Goal: Obtain resource: Download file/media

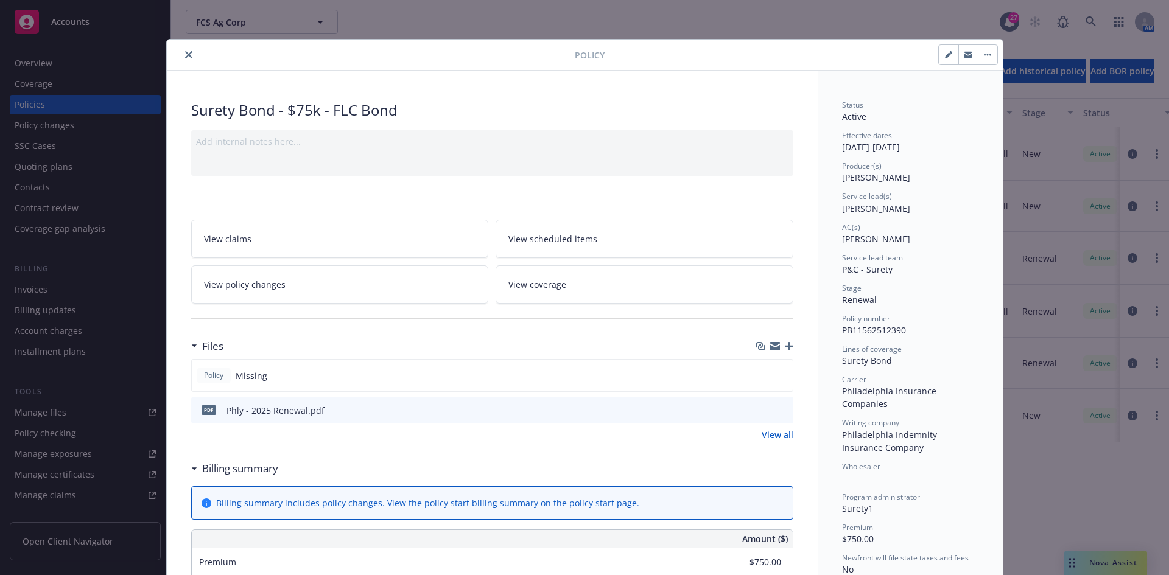
click at [185, 54] on icon "close" at bounding box center [188, 54] width 7 height 7
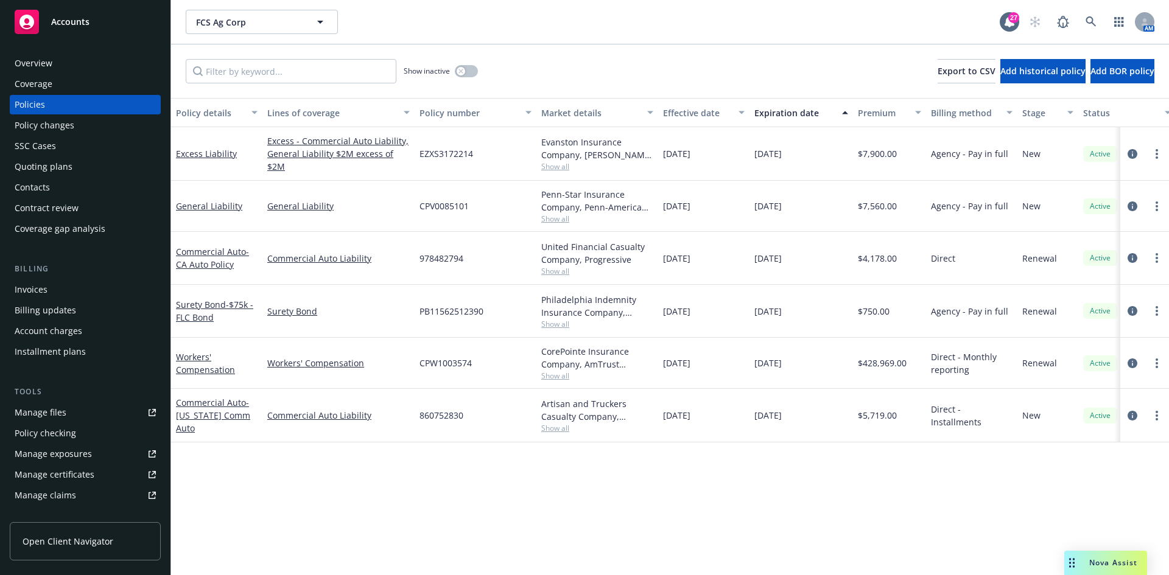
click at [98, 24] on div "Accounts" at bounding box center [85, 22] width 141 height 24
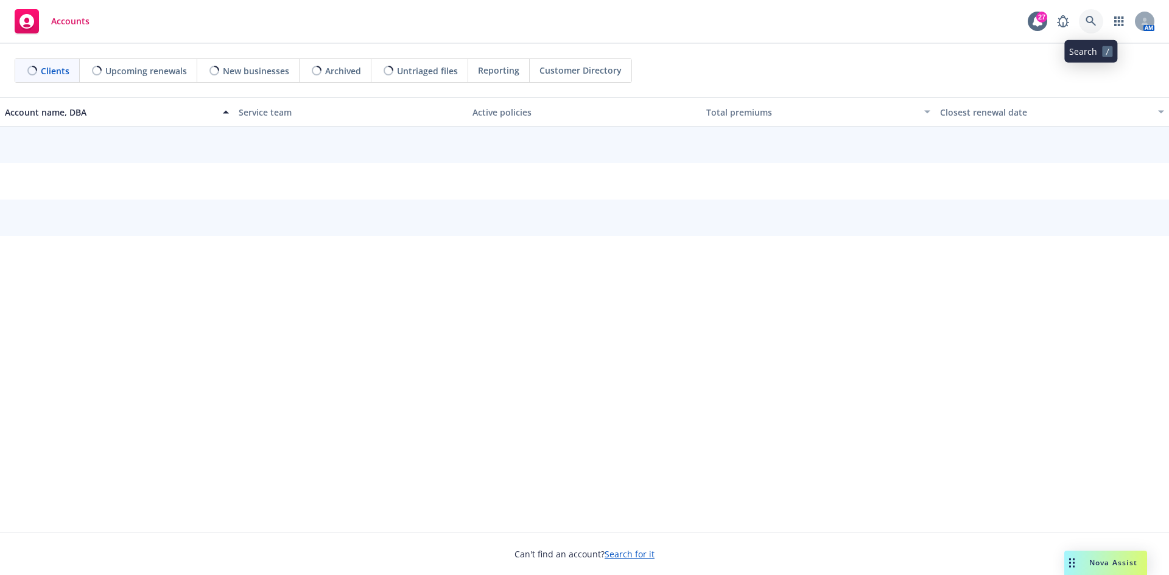
click at [1098, 23] on link at bounding box center [1091, 21] width 24 height 24
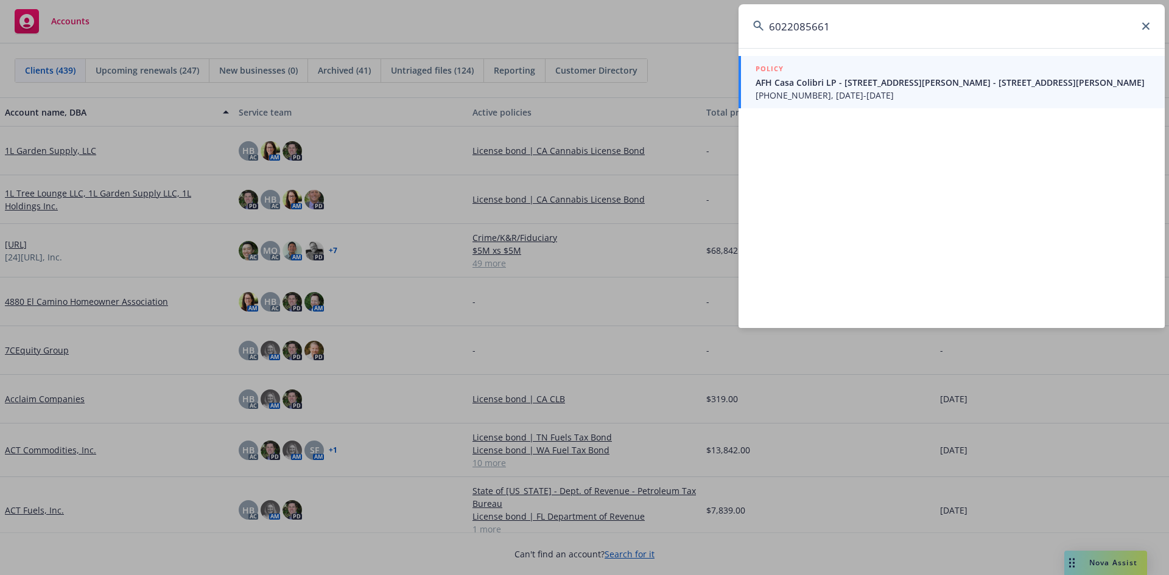
type input "6022085661"
click at [815, 74] on div "POLICY" at bounding box center [952, 69] width 394 height 13
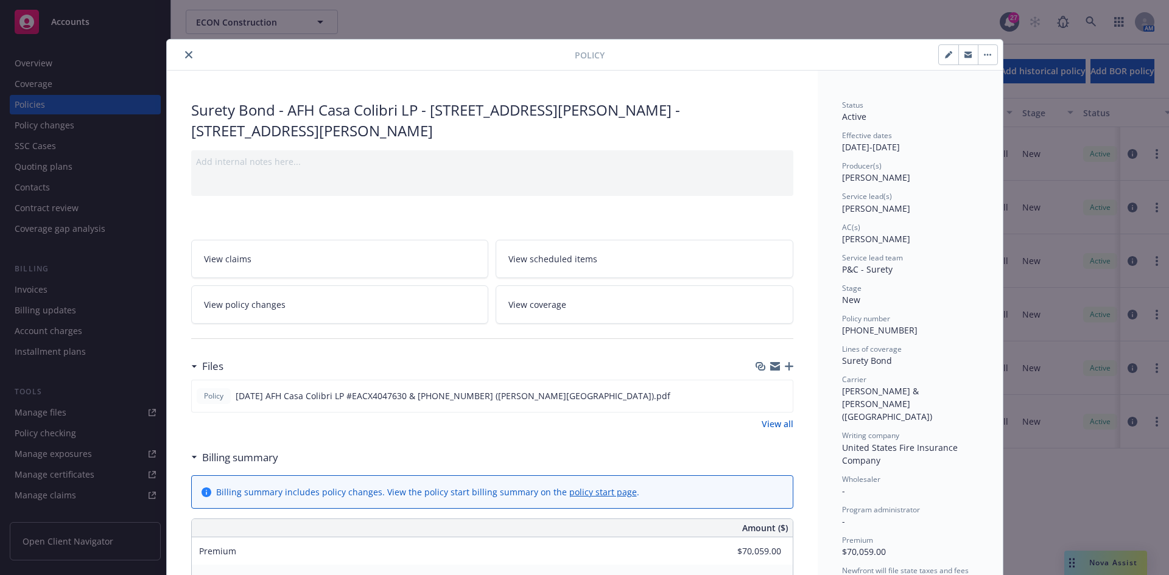
click at [785, 368] on icon "button" at bounding box center [789, 366] width 9 height 9
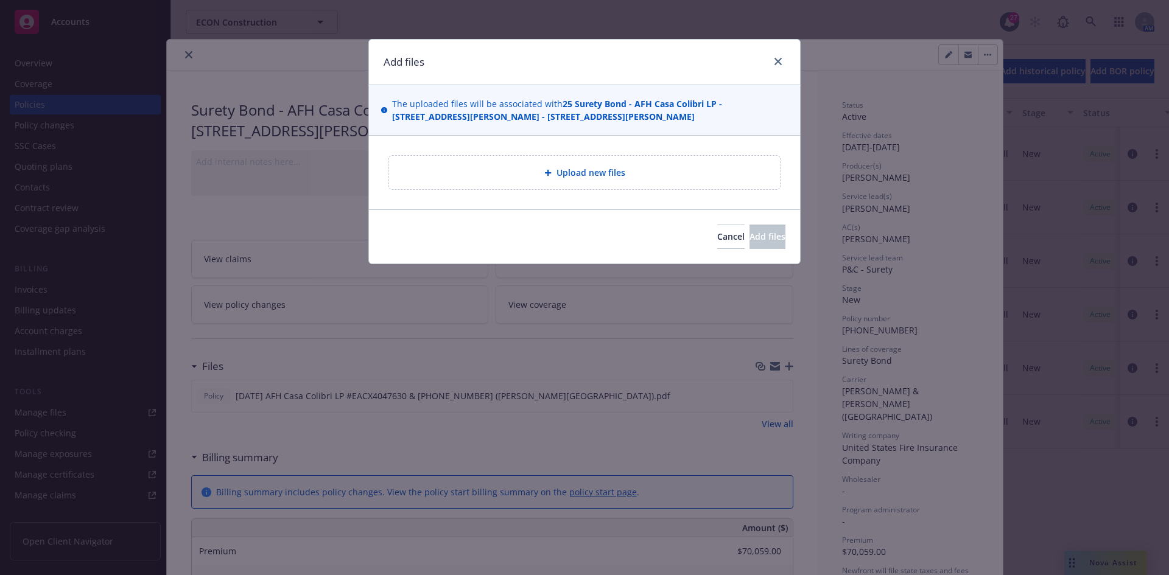
type textarea "x"
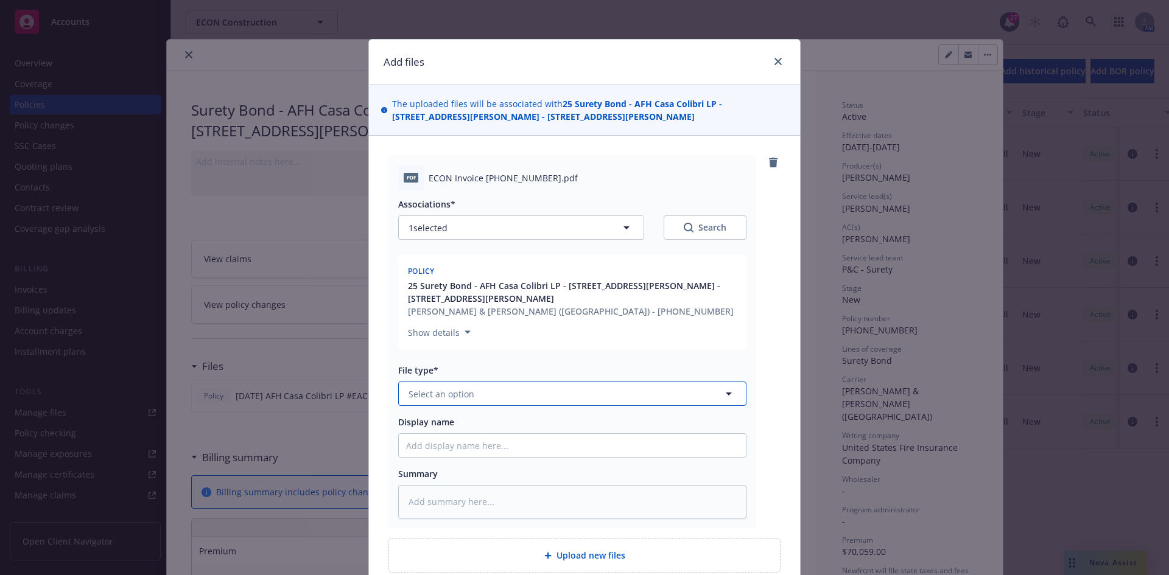
click at [510, 384] on button "Select an option" at bounding box center [572, 394] width 348 height 24
type input "Invoic"
click at [473, 454] on span "Invoice - Third Party" at bounding box center [453, 460] width 84 height 13
click at [469, 446] on input "Display name" at bounding box center [572, 445] width 347 height 23
click at [432, 446] on input "Display name" at bounding box center [572, 445] width 347 height 23
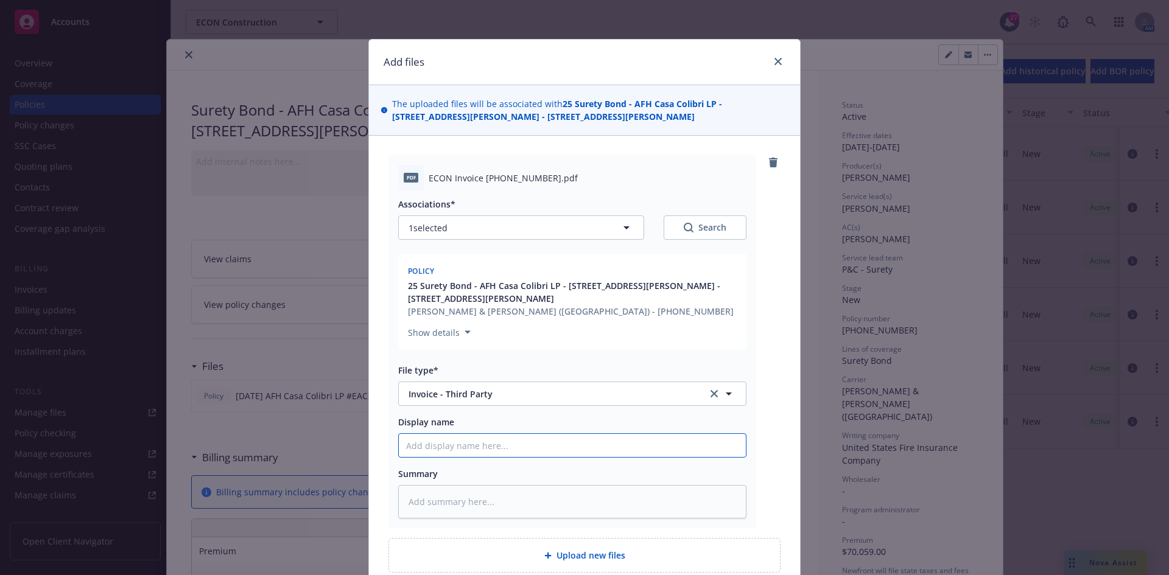
type textarea "x"
type input "C"
type textarea "x"
type input "C"
type textarea "x"
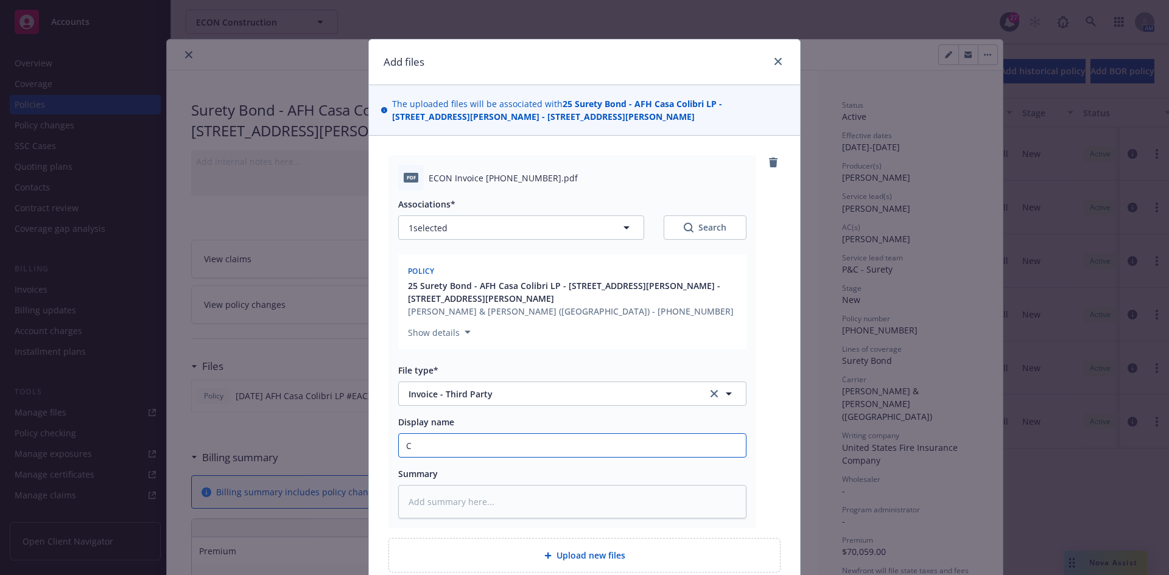
type input "C &"
type textarea "x"
type input "C &"
type textarea "x"
type input "C &"
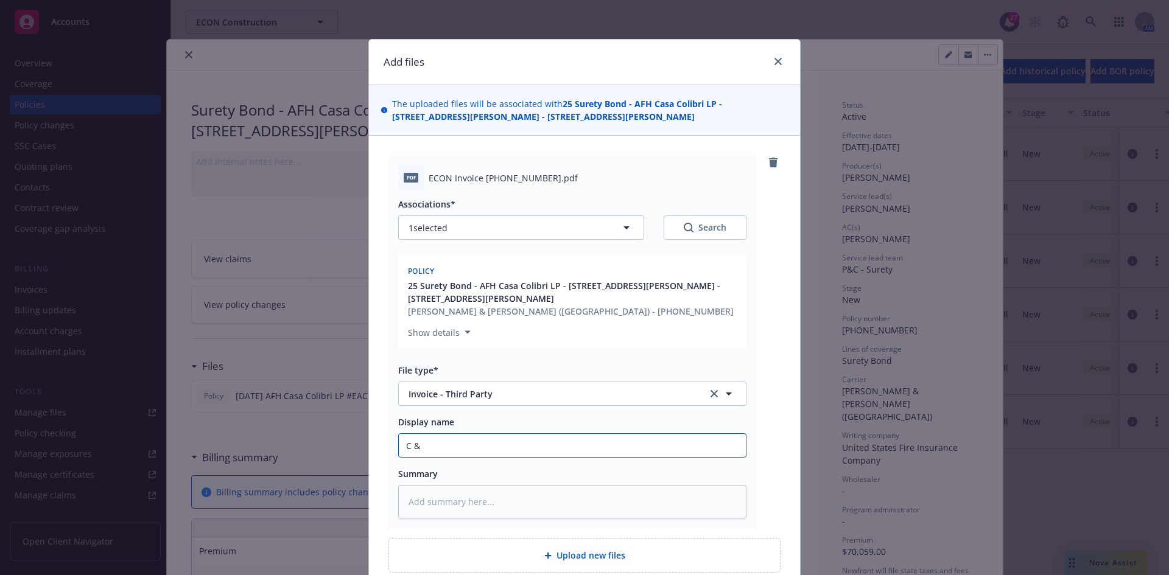
type textarea "x"
type input "C"
type textarea "x"
type input "C"
type textarea "x"
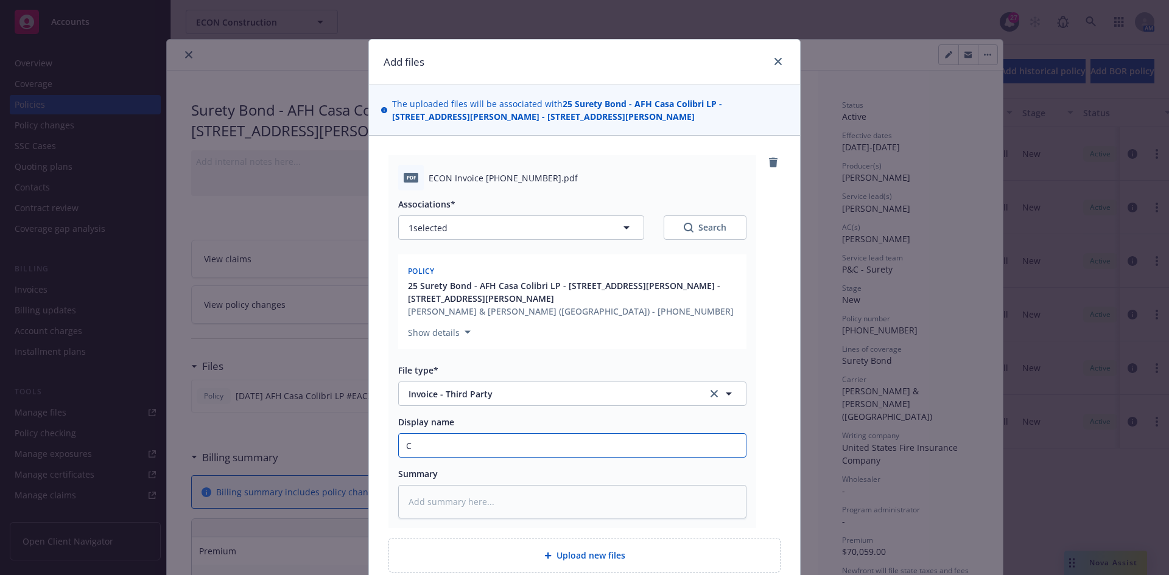
type input "C&"
type textarea "x"
type input "C&F"
type textarea "x"
type input "C&F"
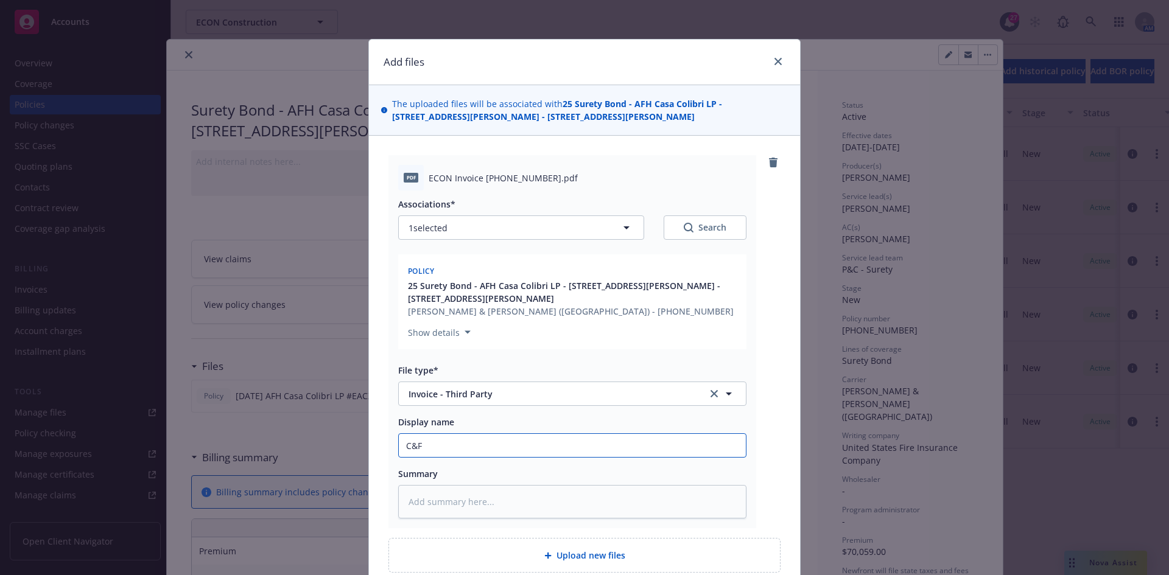
type textarea "x"
type input "C&F I"
type textarea "x"
type input "C&F In"
type textarea "x"
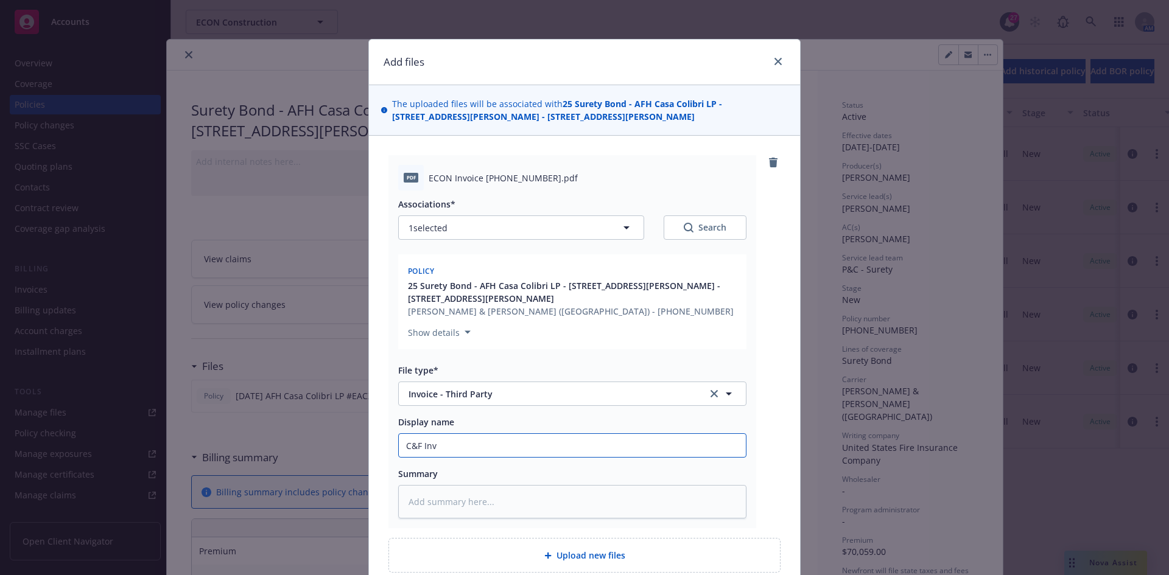
type input "C&F Invo"
type textarea "x"
type input "C&F Invoi"
type textarea "x"
type input "C&F Invoic"
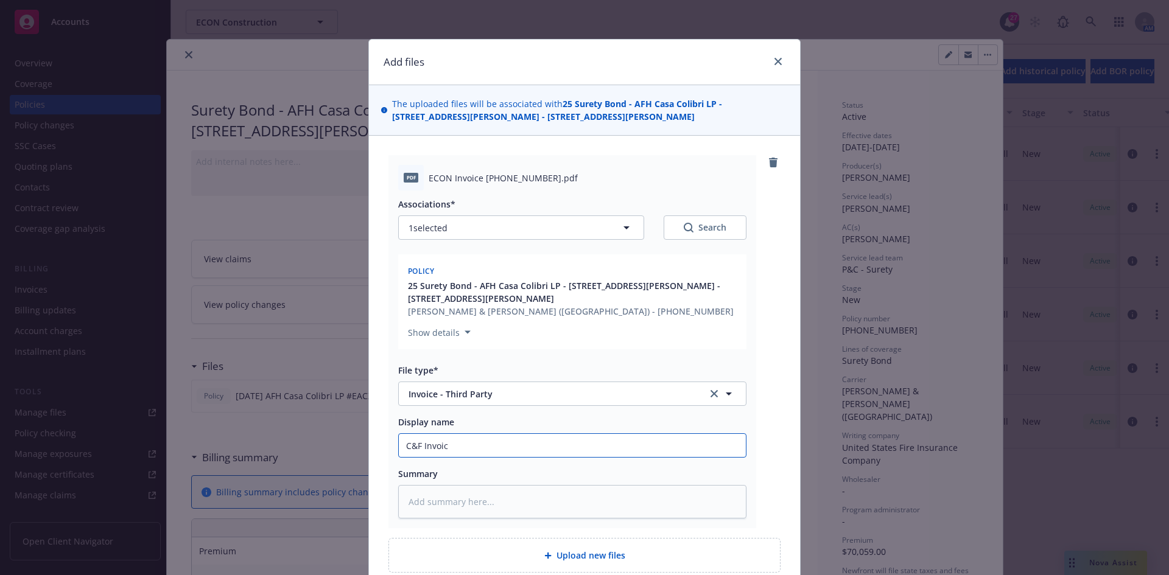
type textarea "x"
type input "C&F Invoice"
type textarea "x"
type input "C&F Invoice"
type textarea "x"
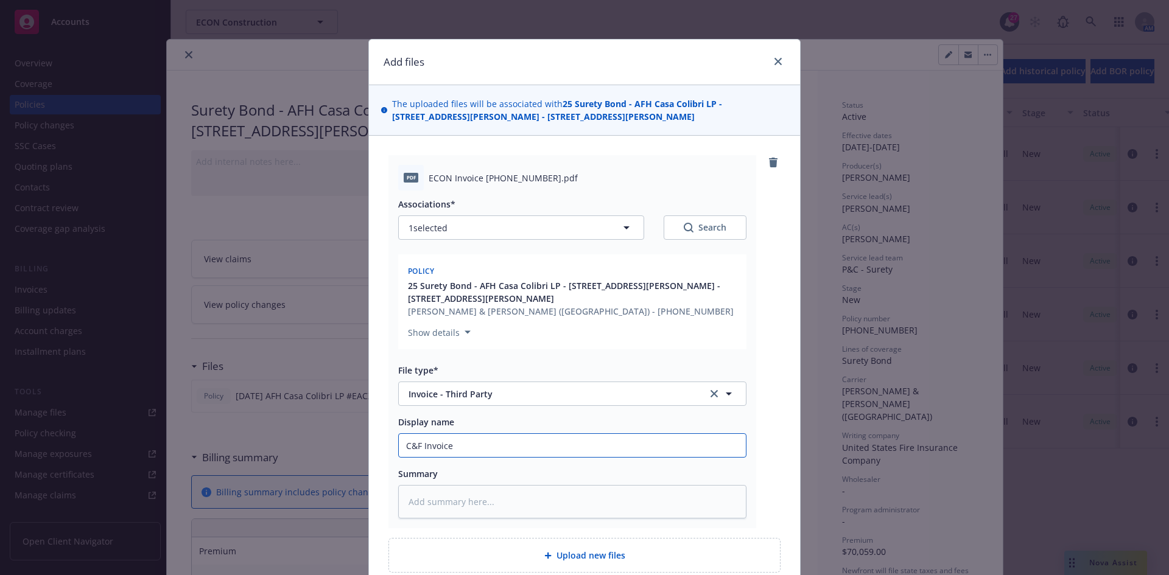
type input "C&F Invoice B"
type textarea "x"
type input "C&F Invoice Bo"
type textarea "x"
type input "C&F Invoice Bon"
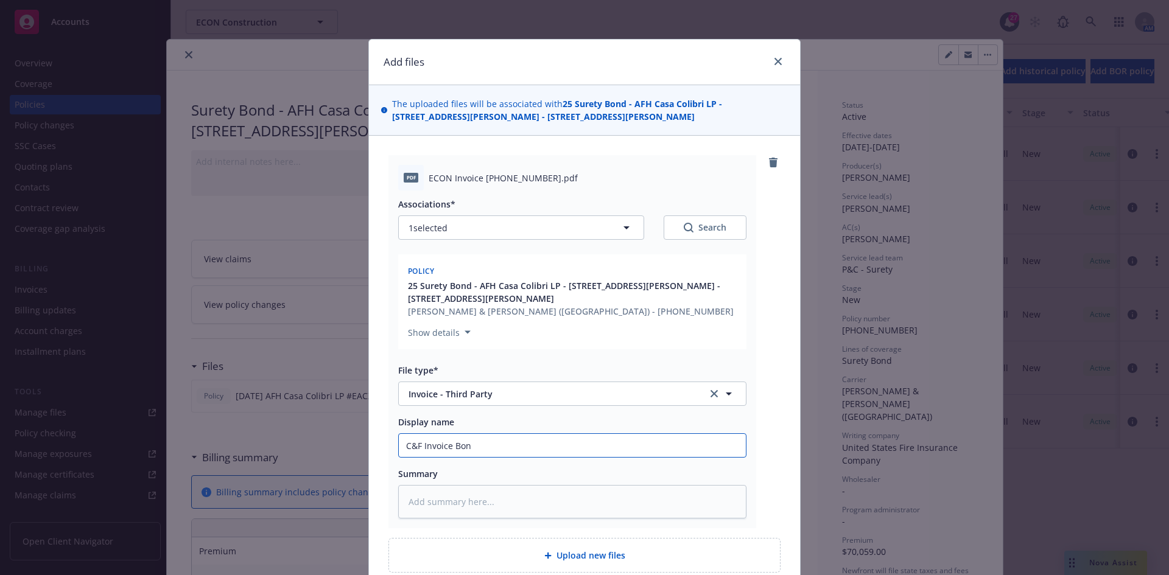
type textarea "x"
type input "C&F Invoice Bond"
type textarea "x"
type input "C&F Invoice Bond"
type textarea "x"
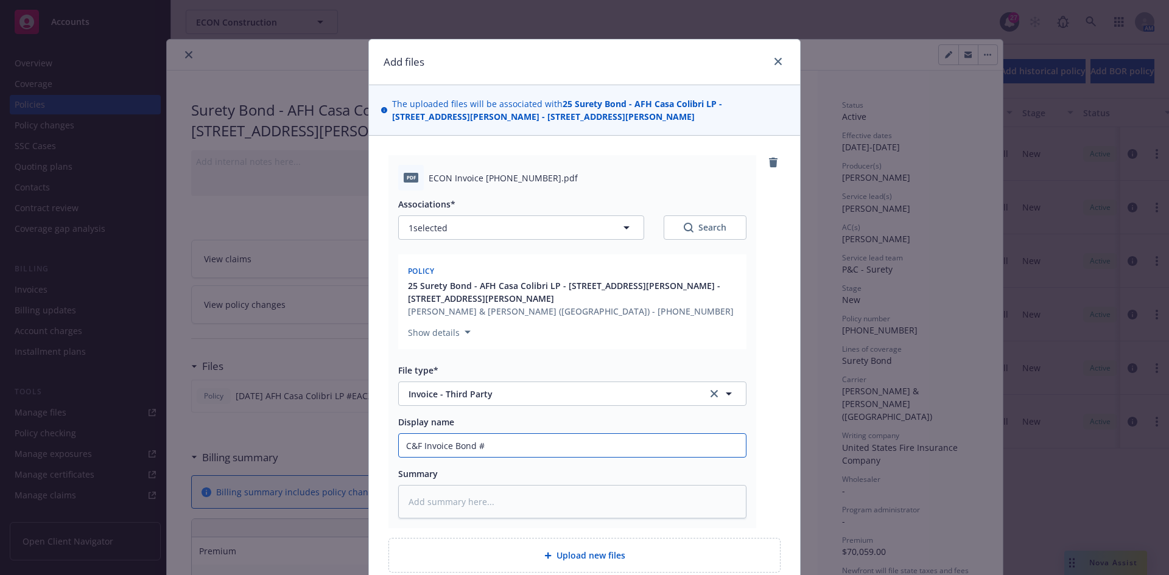
type input "C&F Invoice Bond #"
drag, startPoint x: 506, startPoint y: 458, endPoint x: 504, endPoint y: 452, distance: 6.9
click at [506, 458] on div "Associations* 1 selected Search Policy 25 Surety Bond - AFH Casa Colibri LP - […" at bounding box center [572, 355] width 348 height 328
click at [504, 449] on input "C&F Invoice Bond #" at bounding box center [572, 445] width 347 height 23
paste input "[PHONE_NUMBER]"
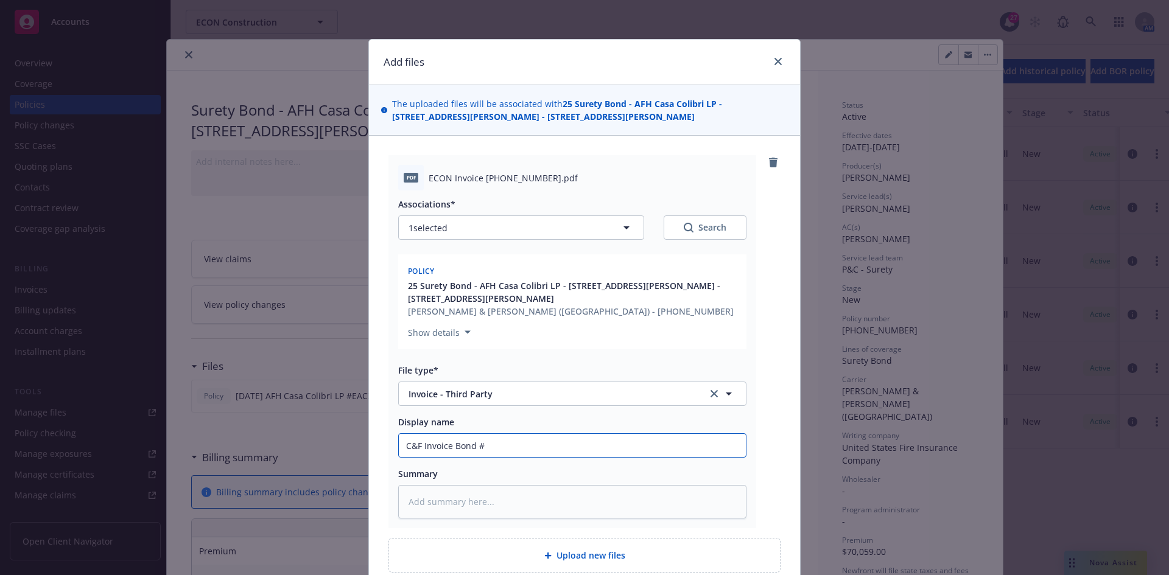
type textarea "x"
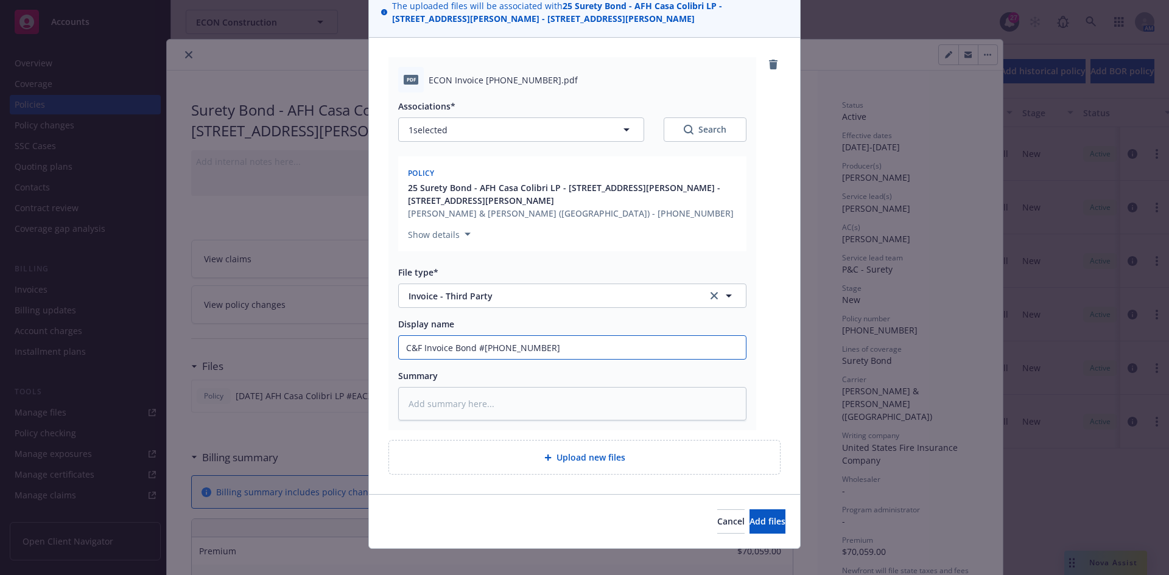
scroll to position [111, 0]
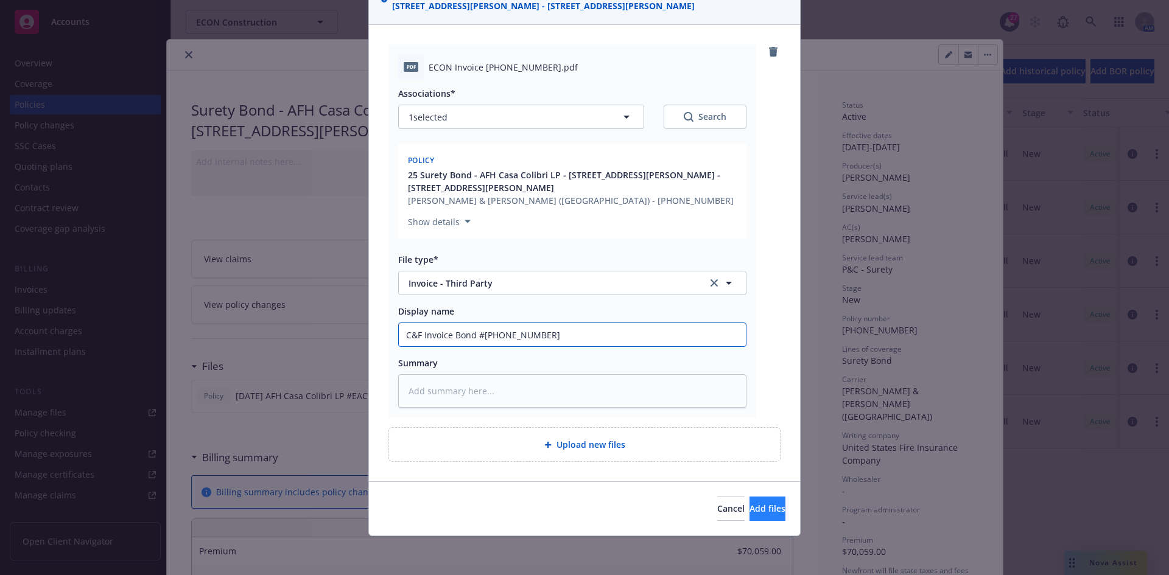
type input "C&F Invoice Bond #[PHONE_NUMBER]"
click at [749, 504] on span "Add files" at bounding box center [767, 509] width 36 height 12
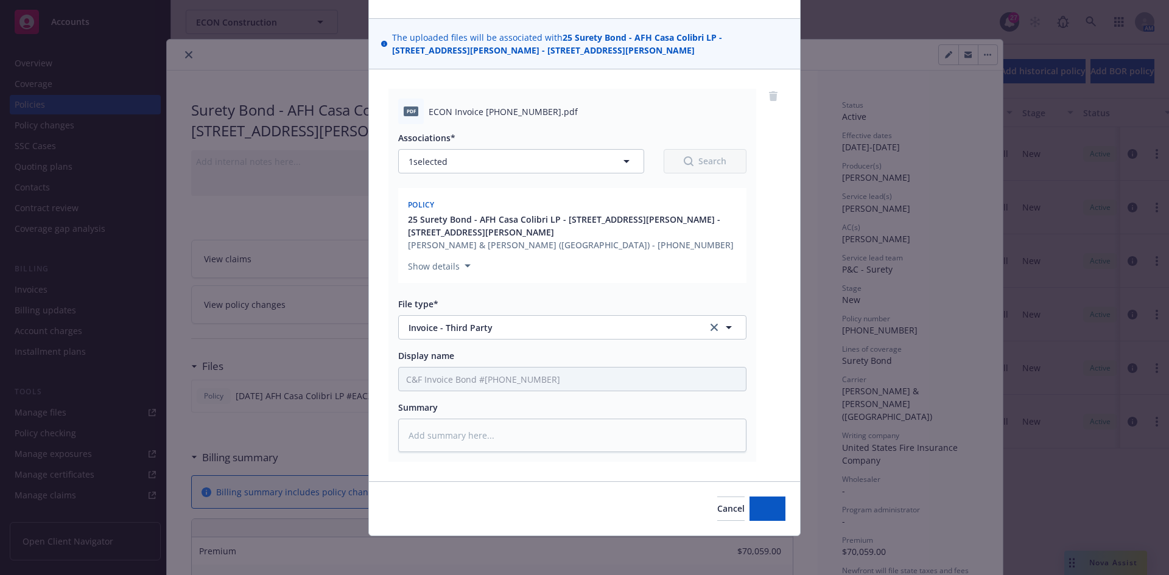
scroll to position [66, 0]
type textarea "x"
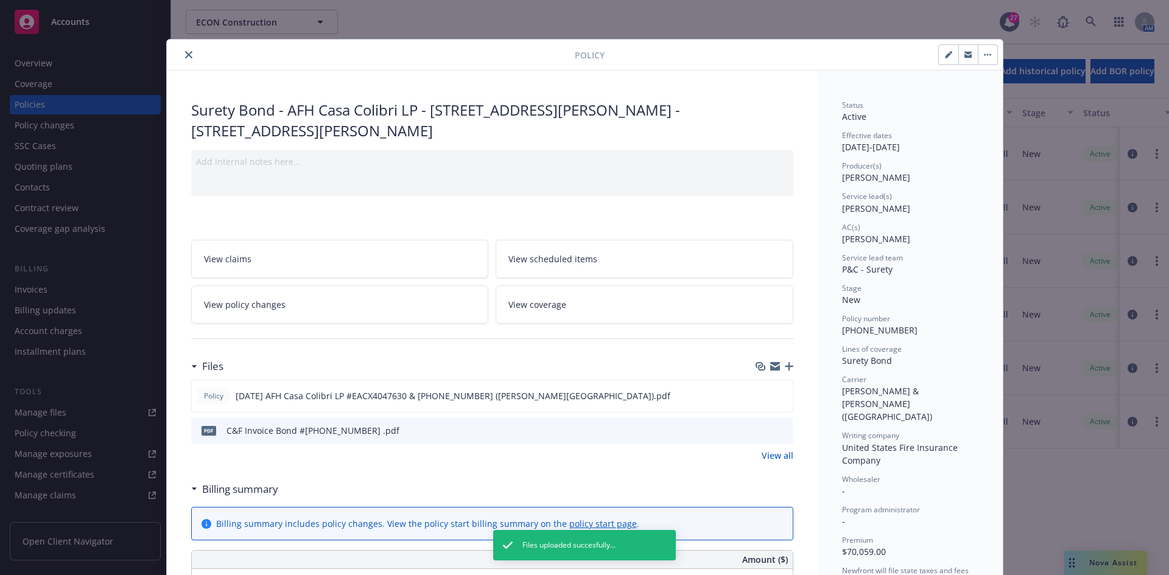
click at [777, 430] on icon "preview file" at bounding box center [781, 430] width 11 height 9
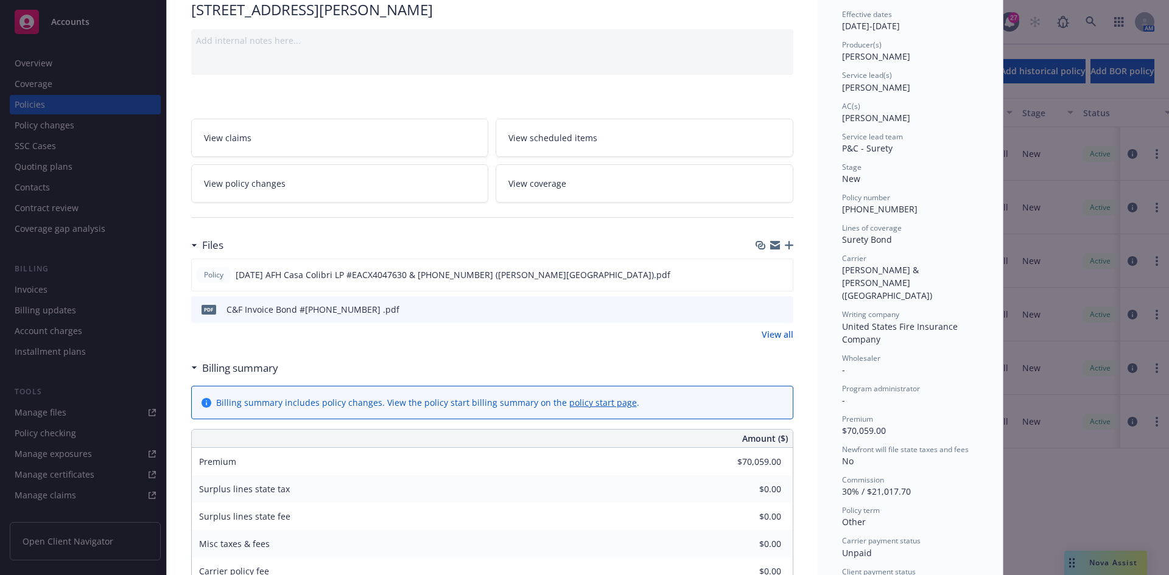
scroll to position [122, 0]
click at [776, 311] on icon "preview file" at bounding box center [781, 308] width 11 height 9
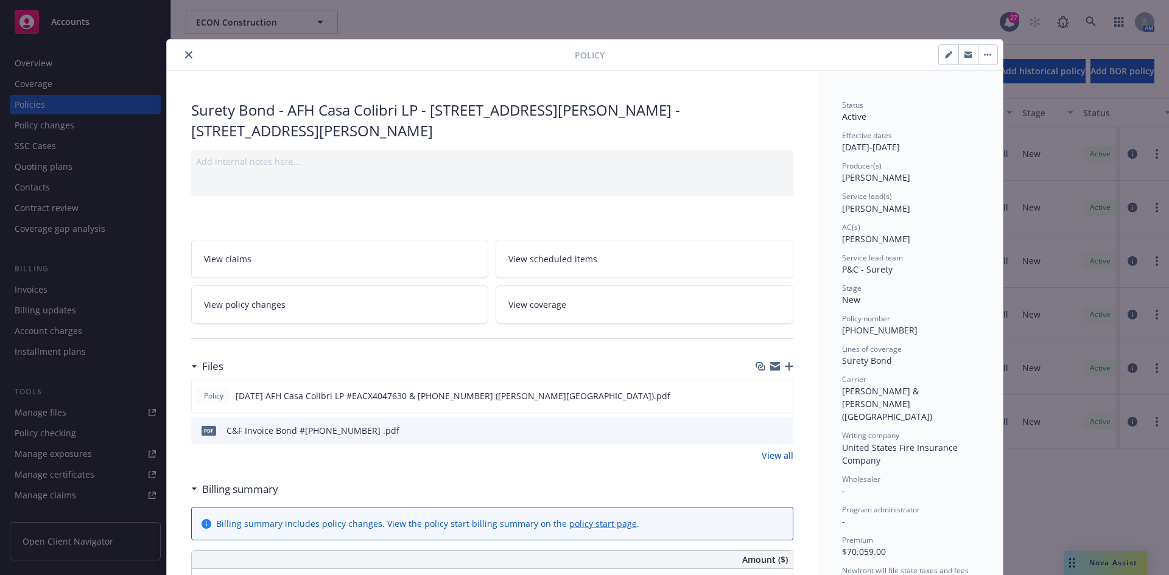
click at [187, 58] on icon "close" at bounding box center [188, 54] width 7 height 7
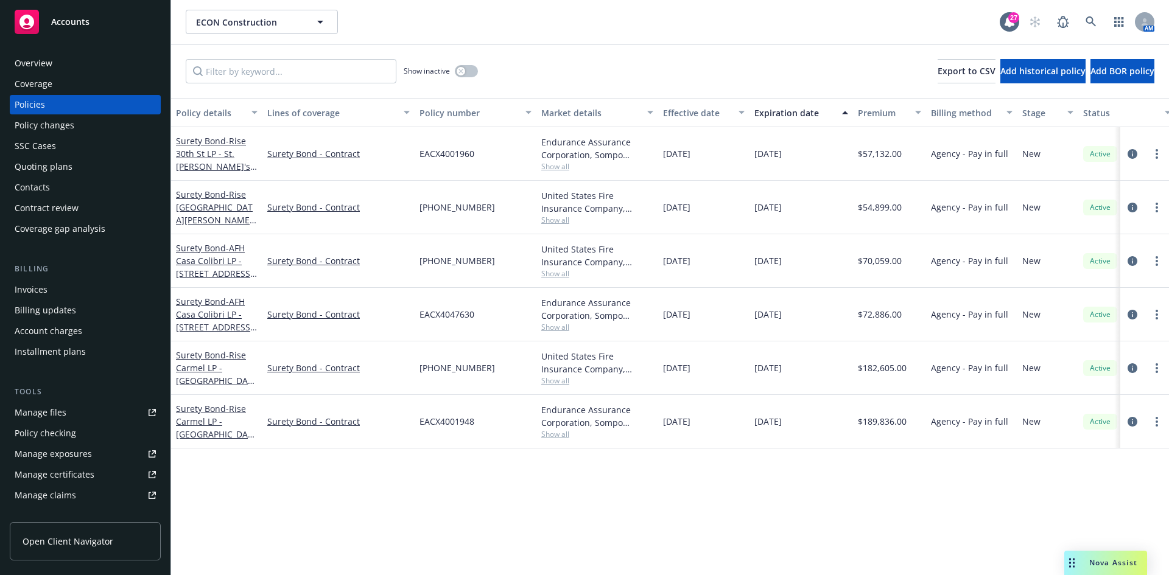
drag, startPoint x: 104, startPoint y: 27, endPoint x: 114, endPoint y: 27, distance: 9.7
click at [104, 27] on div "Accounts" at bounding box center [85, 22] width 141 height 24
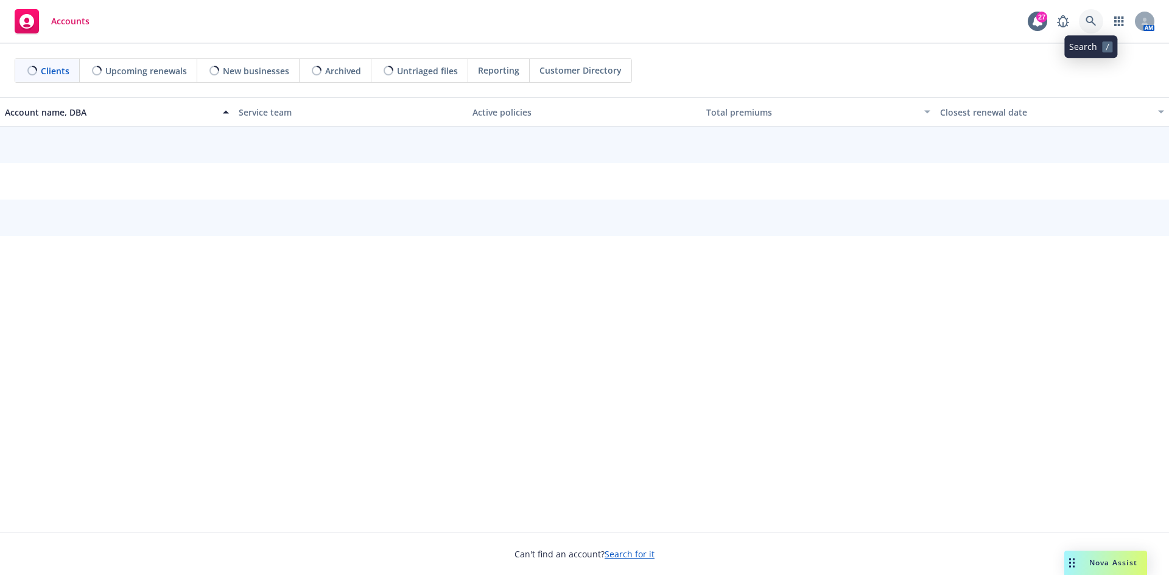
click at [1102, 20] on link at bounding box center [1091, 21] width 24 height 24
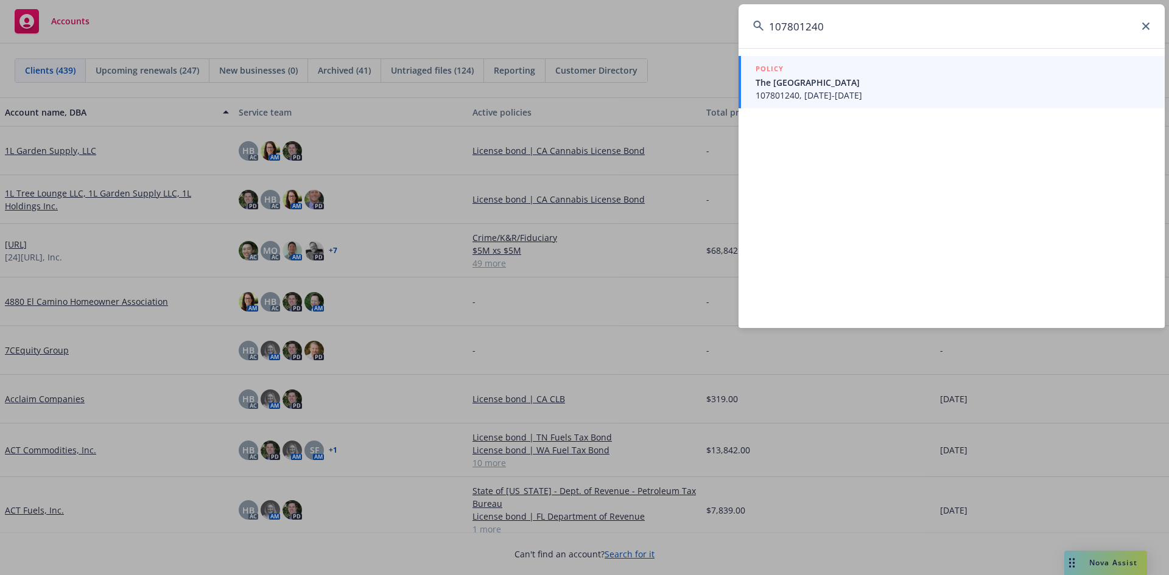
type input "107801240"
click at [980, 80] on span "The [GEOGRAPHIC_DATA]" at bounding box center [952, 82] width 394 height 13
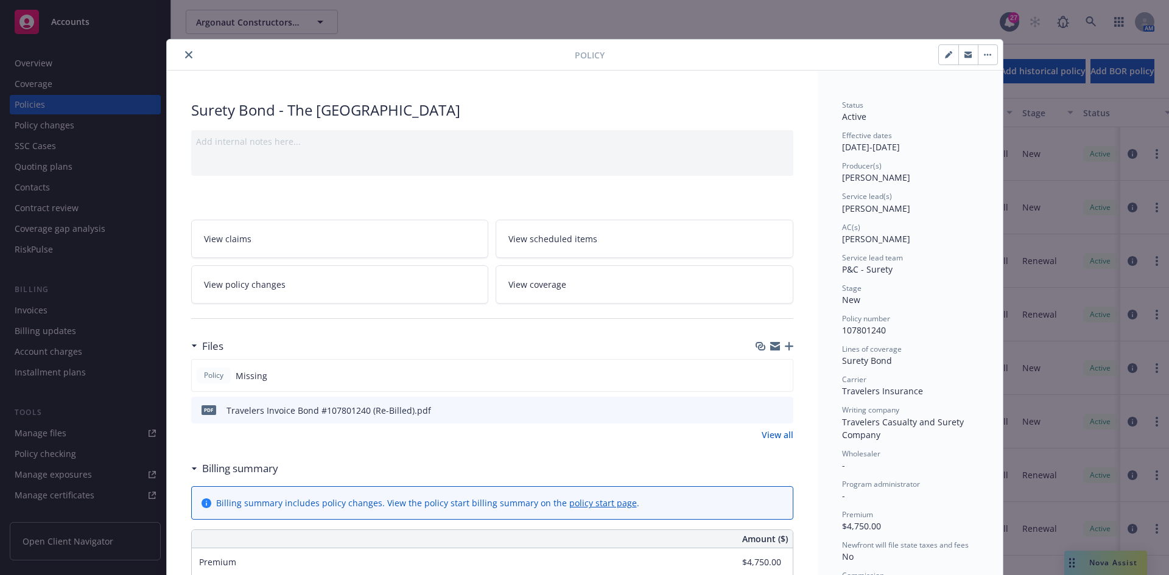
click at [181, 48] on button "close" at bounding box center [188, 54] width 15 height 15
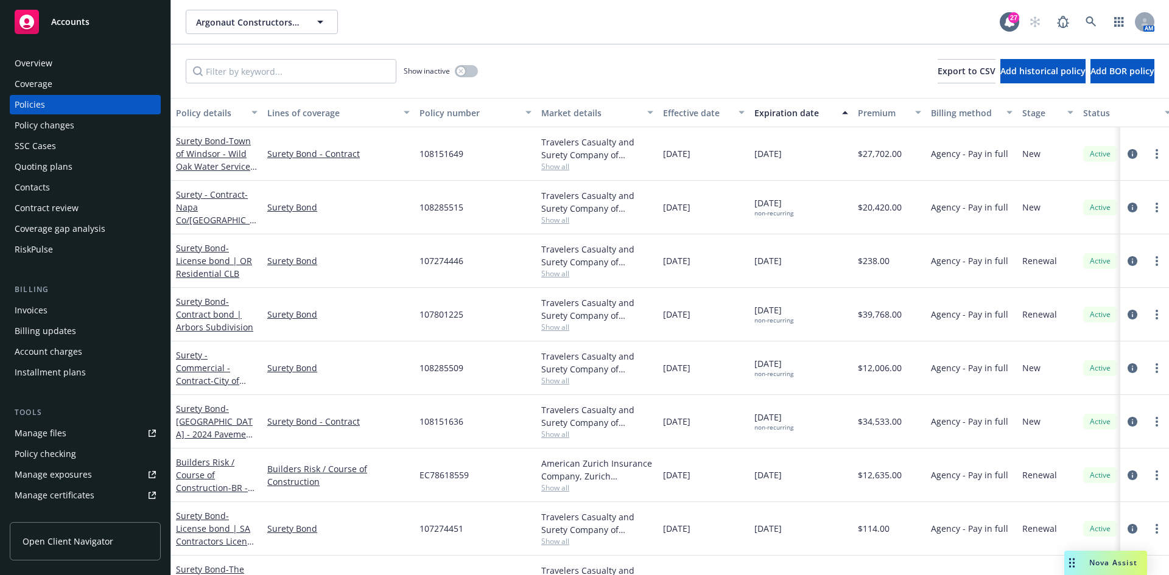
click at [66, 305] on div "Invoices" at bounding box center [85, 310] width 141 height 19
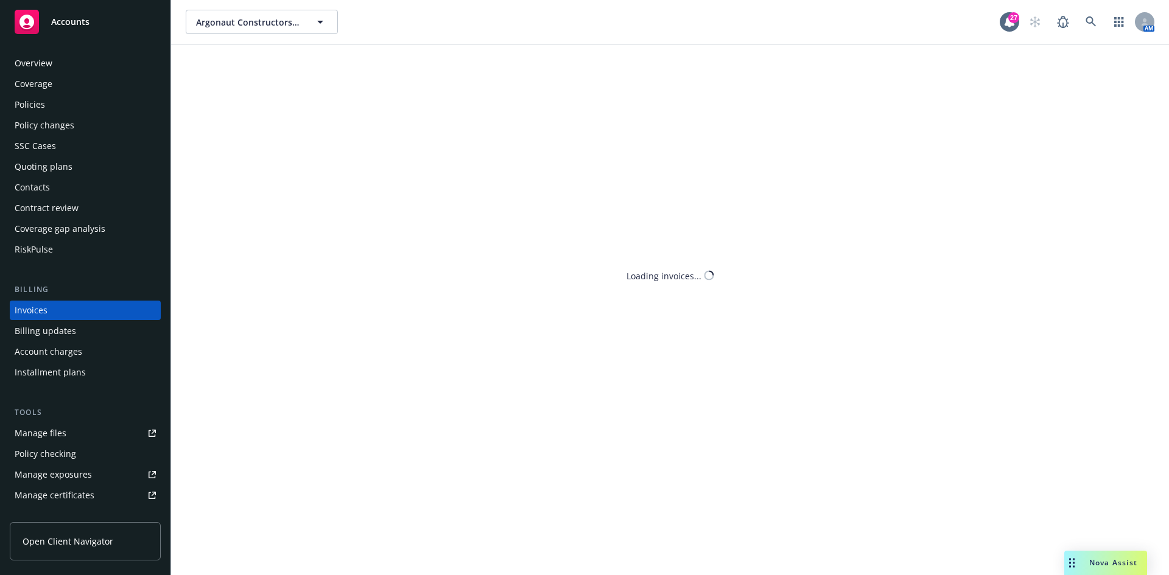
scroll to position [4, 0]
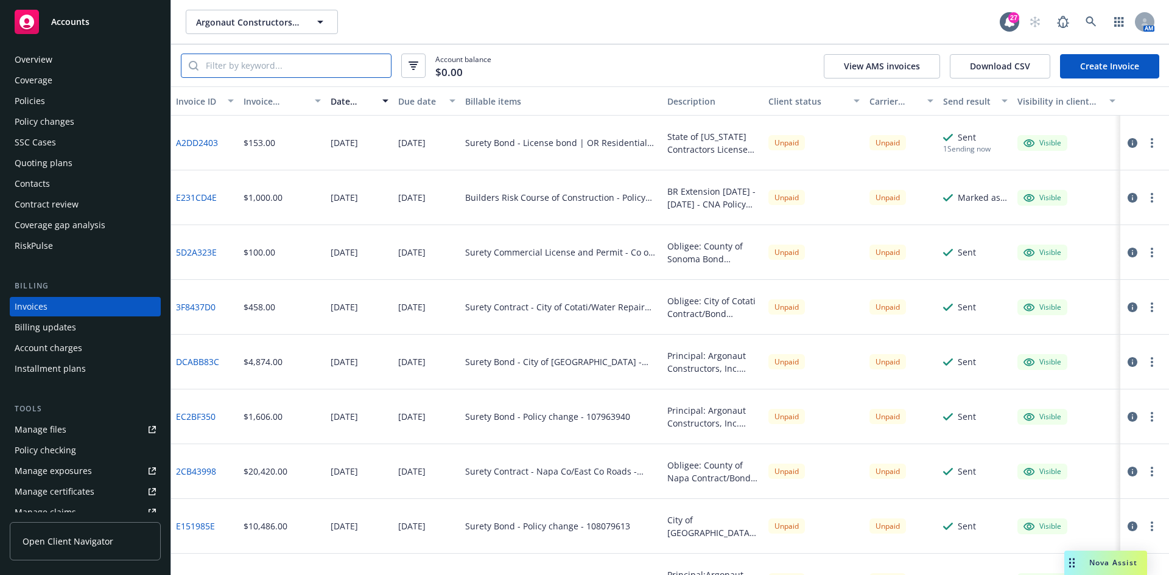
click at [261, 72] on input "search" at bounding box center [294, 65] width 192 height 23
paste input "107801240"
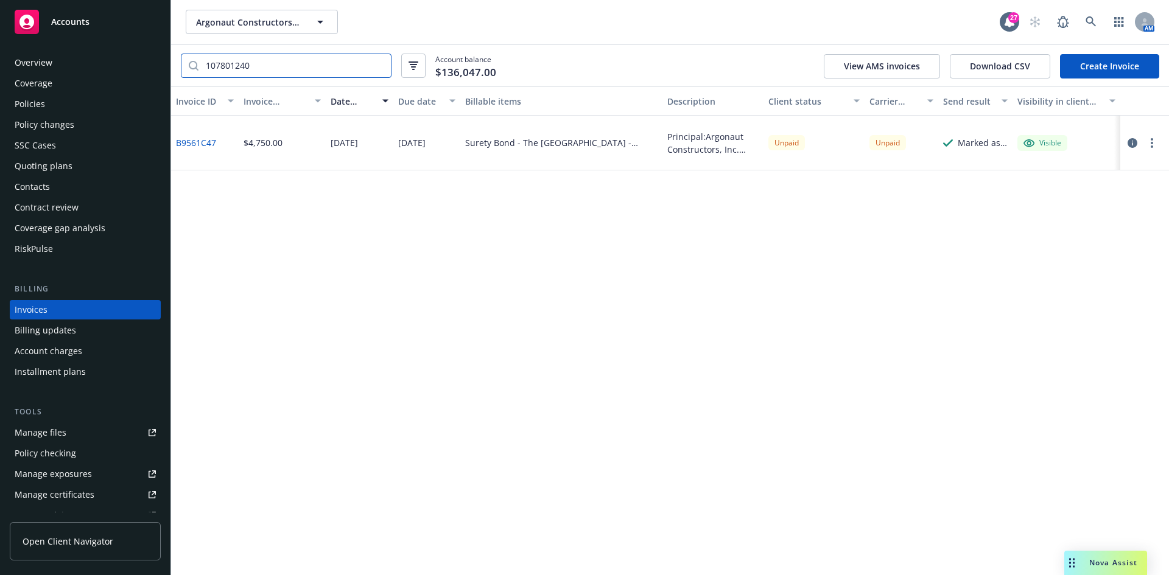
scroll to position [0, 0]
drag, startPoint x: 228, startPoint y: 145, endPoint x: 176, endPoint y: 146, distance: 51.8
click at [176, 146] on div "B9561C47" at bounding box center [205, 143] width 68 height 55
copy link "B9561C47"
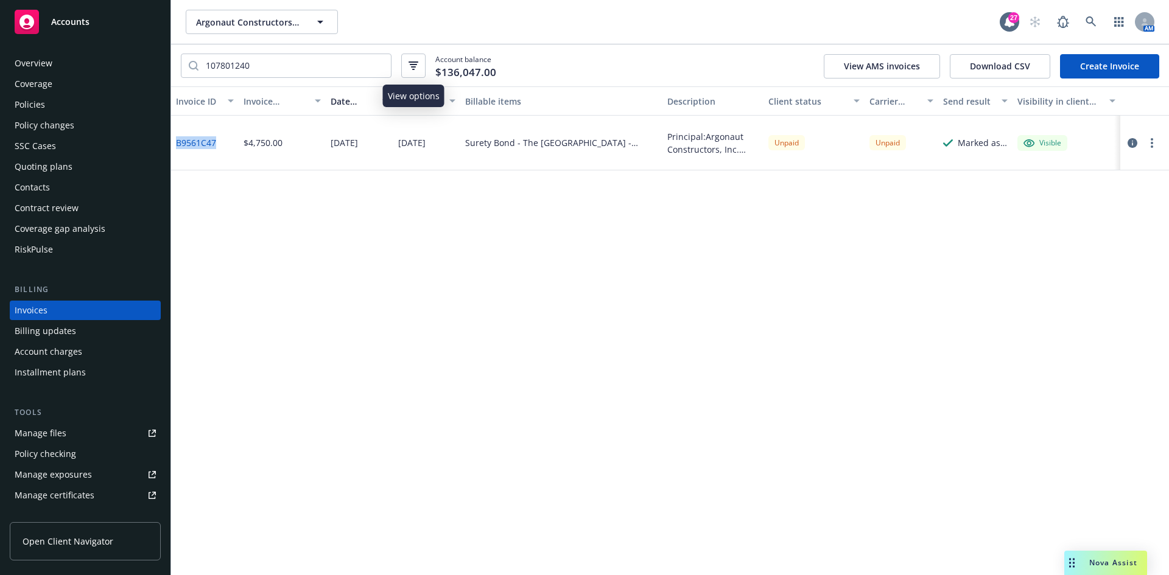
click at [416, 68] on icon "button" at bounding box center [413, 65] width 10 height 9
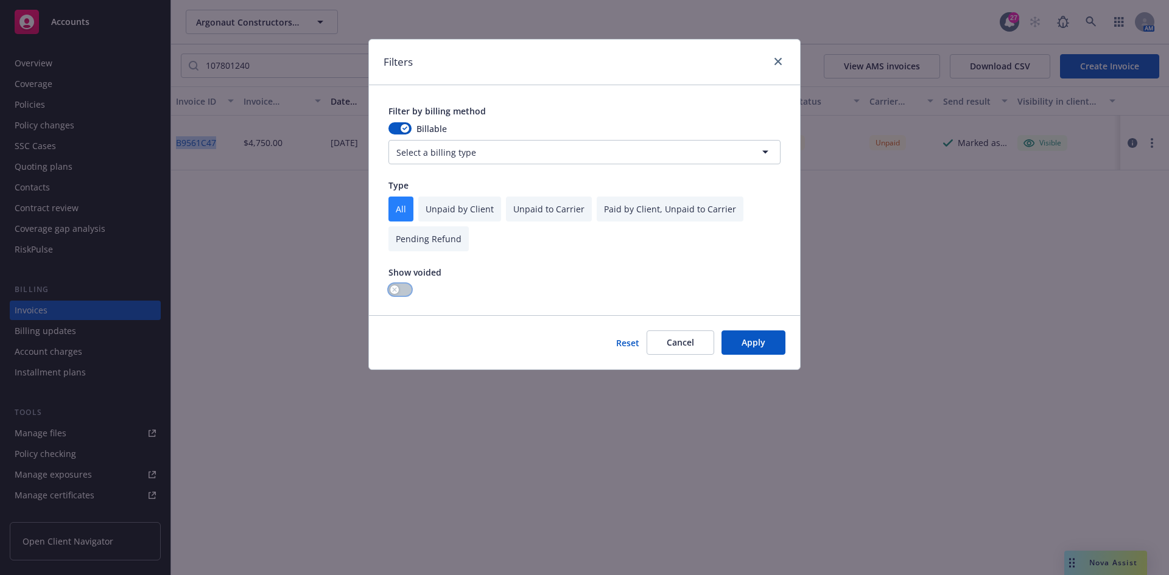
click at [403, 291] on button "button" at bounding box center [399, 290] width 23 height 12
click at [771, 338] on button "Apply" at bounding box center [753, 343] width 64 height 24
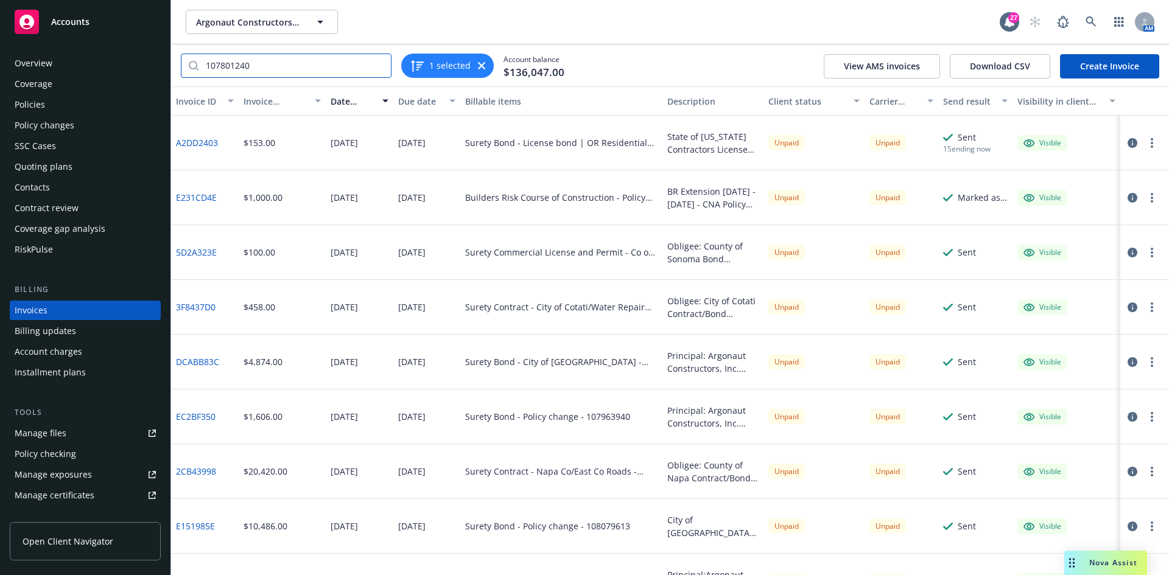
click at [259, 60] on input "107801240" at bounding box center [294, 65] width 192 height 23
click at [264, 73] on input "107801240" at bounding box center [294, 65] width 192 height 23
type input "107801240"
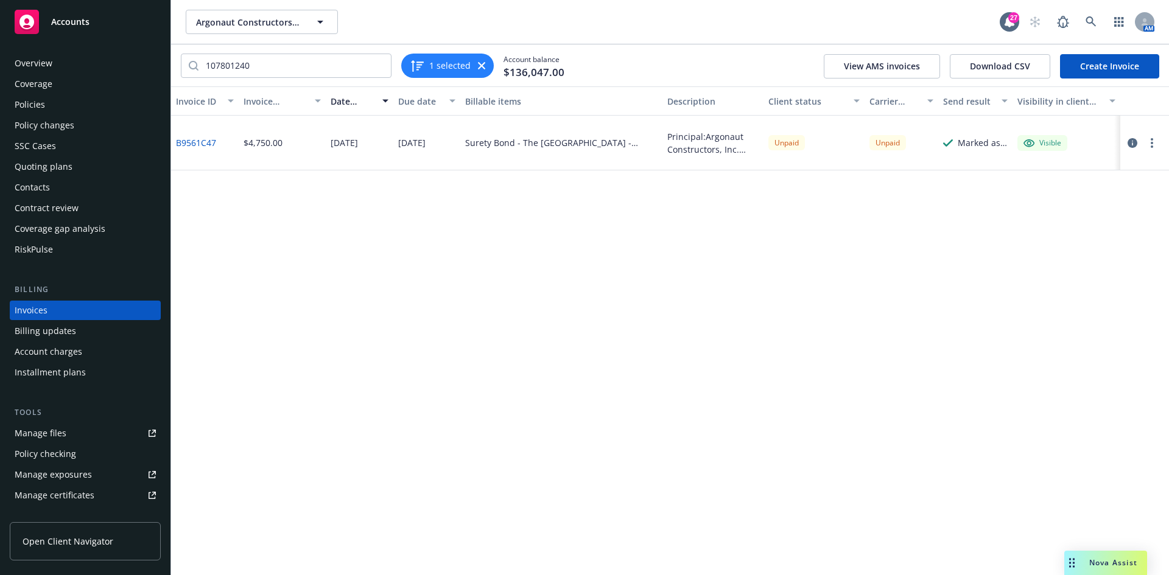
click at [1138, 146] on button "button" at bounding box center [1132, 143] width 15 height 15
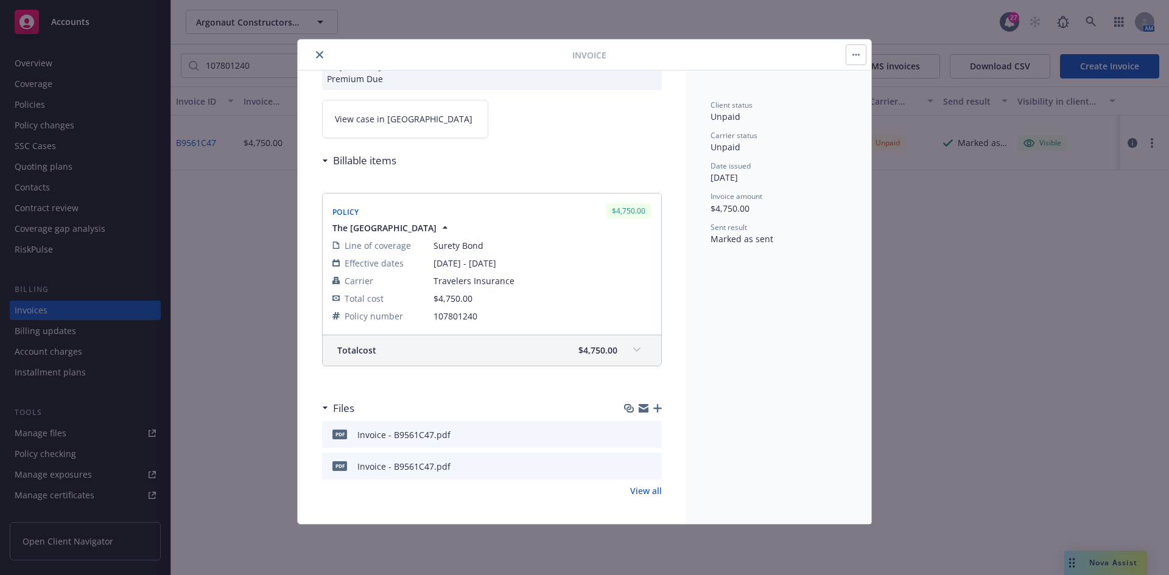
scroll to position [128, 0]
click at [625, 432] on icon "download file" at bounding box center [630, 432] width 10 height 10
click at [625, 466] on icon "download file" at bounding box center [630, 463] width 10 height 10
click at [647, 493] on link "View all" at bounding box center [646, 488] width 32 height 13
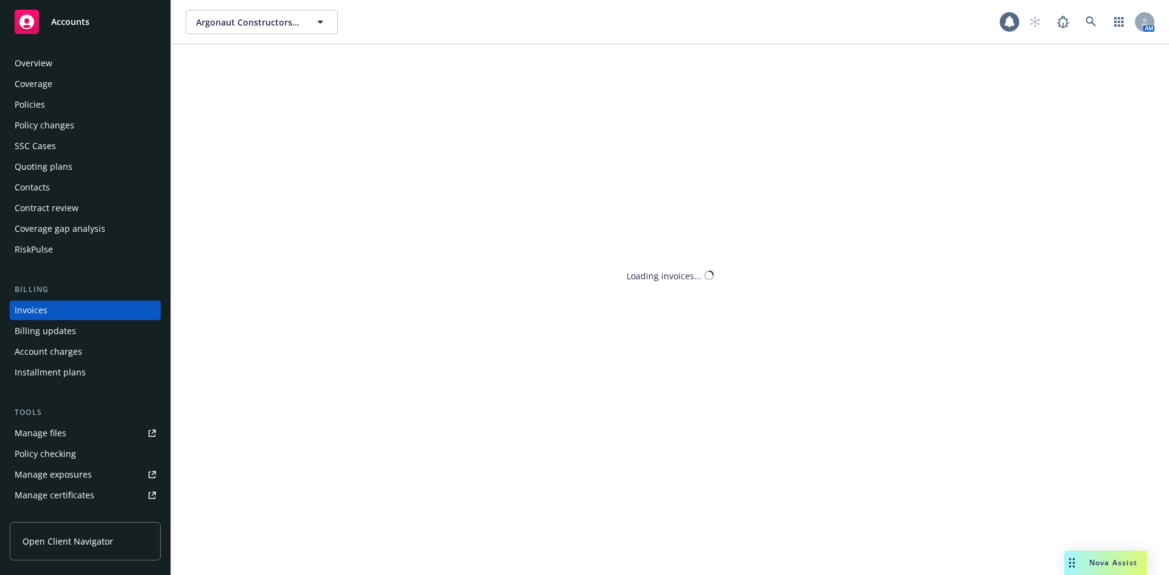
scroll to position [4, 0]
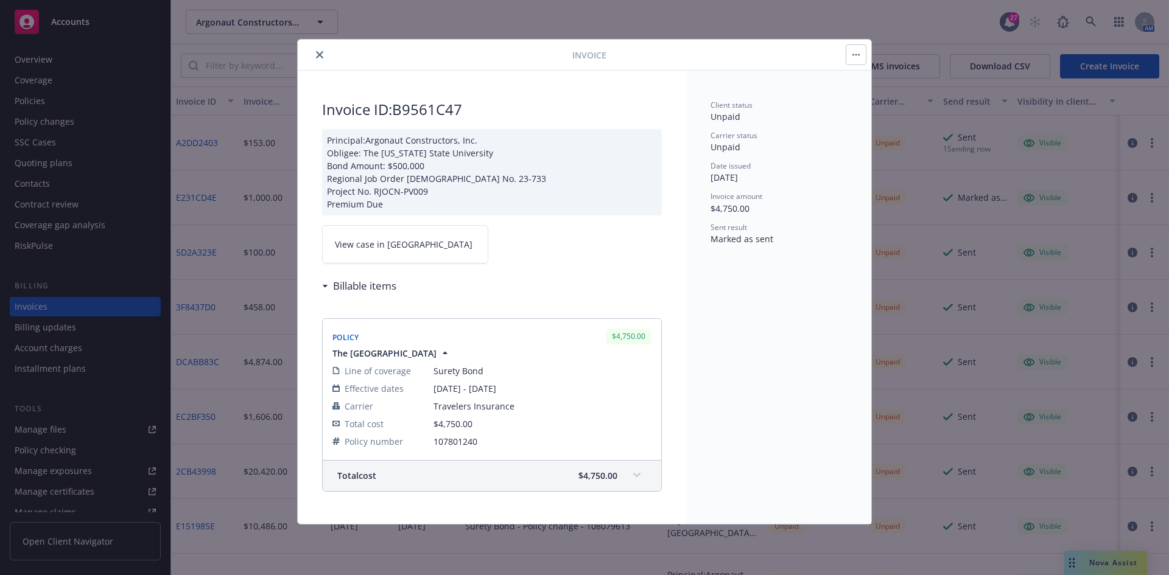
click at [312, 55] on button "close" at bounding box center [319, 54] width 15 height 15
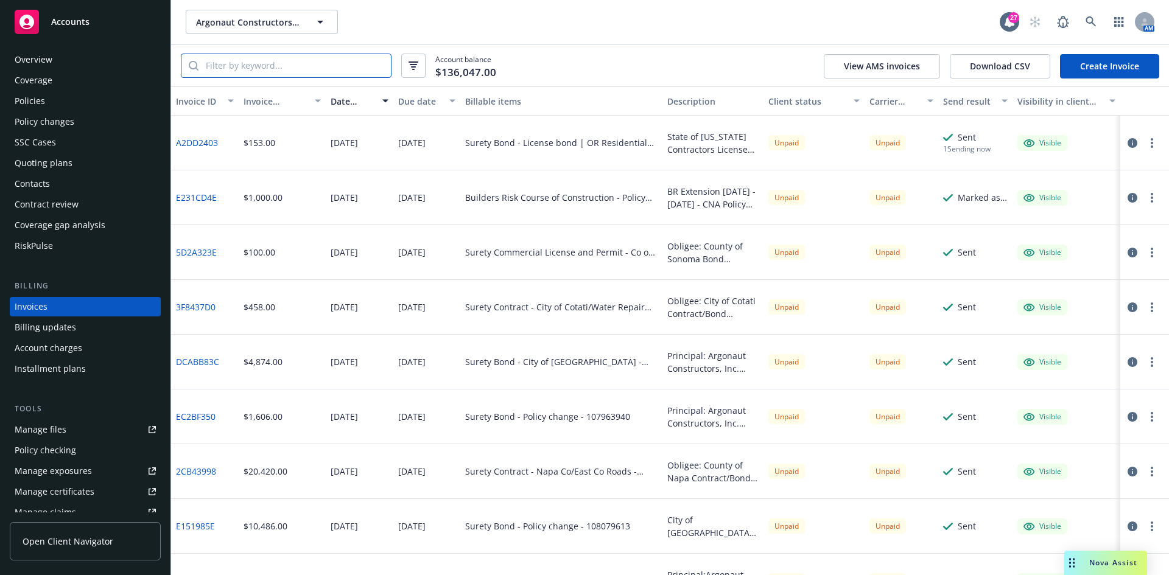
click at [289, 58] on input "search" at bounding box center [294, 65] width 192 height 23
paste input "B9561C47"
type input "B9561C47"
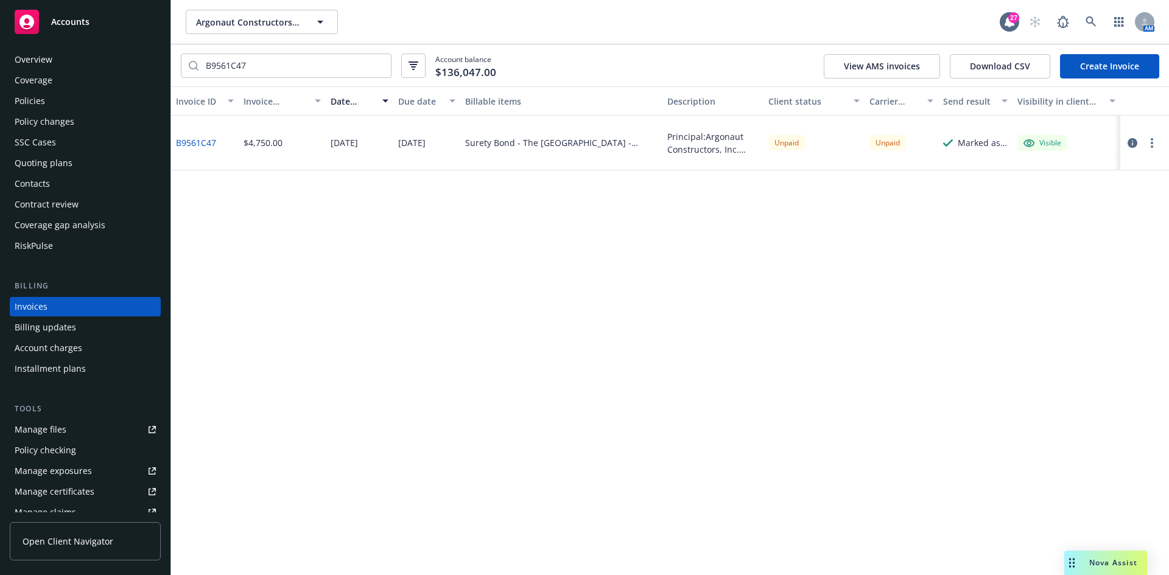
click at [1154, 136] on div at bounding box center [1142, 143] width 34 height 15
click at [1156, 144] on button "button" at bounding box center [1151, 143] width 15 height 15
click at [1065, 299] on link "Download invoice PDF" at bounding box center [1080, 290] width 155 height 24
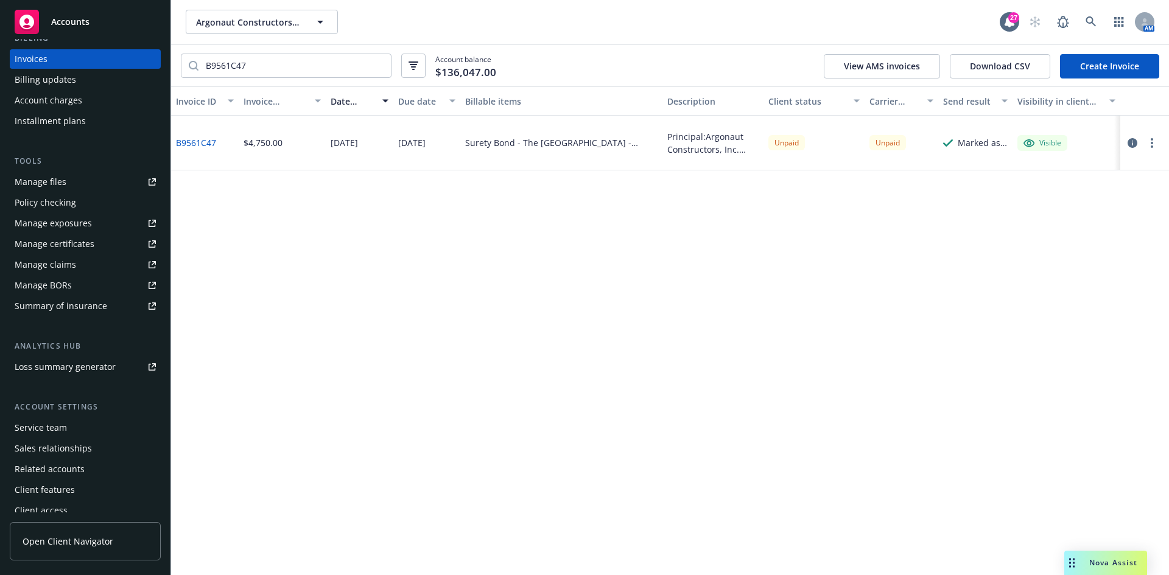
scroll to position [259, 0]
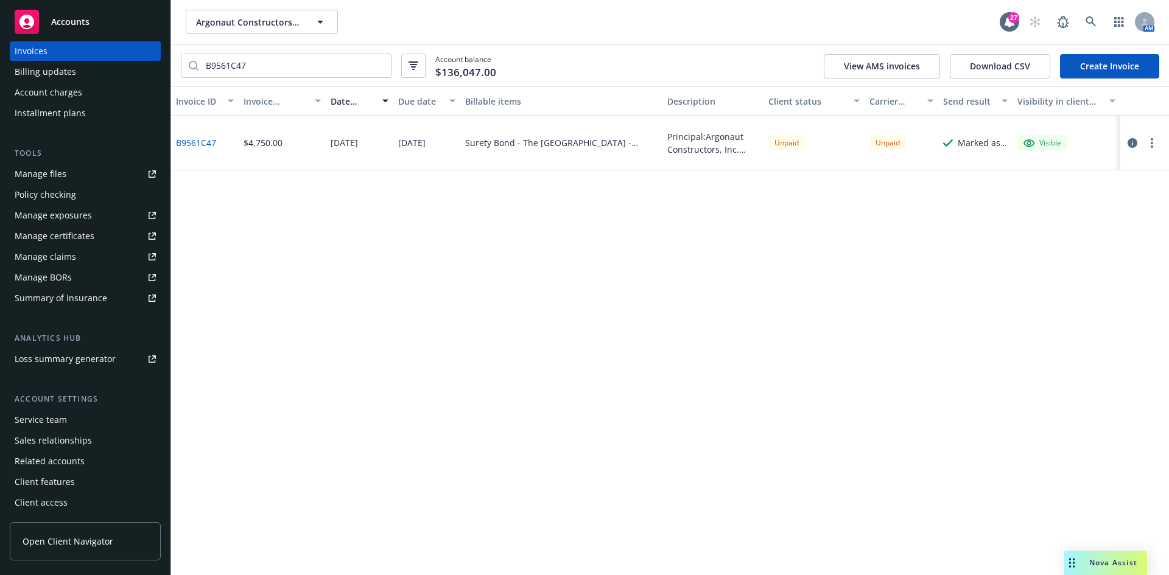
click at [51, 421] on div "Service team" at bounding box center [41, 419] width 52 height 19
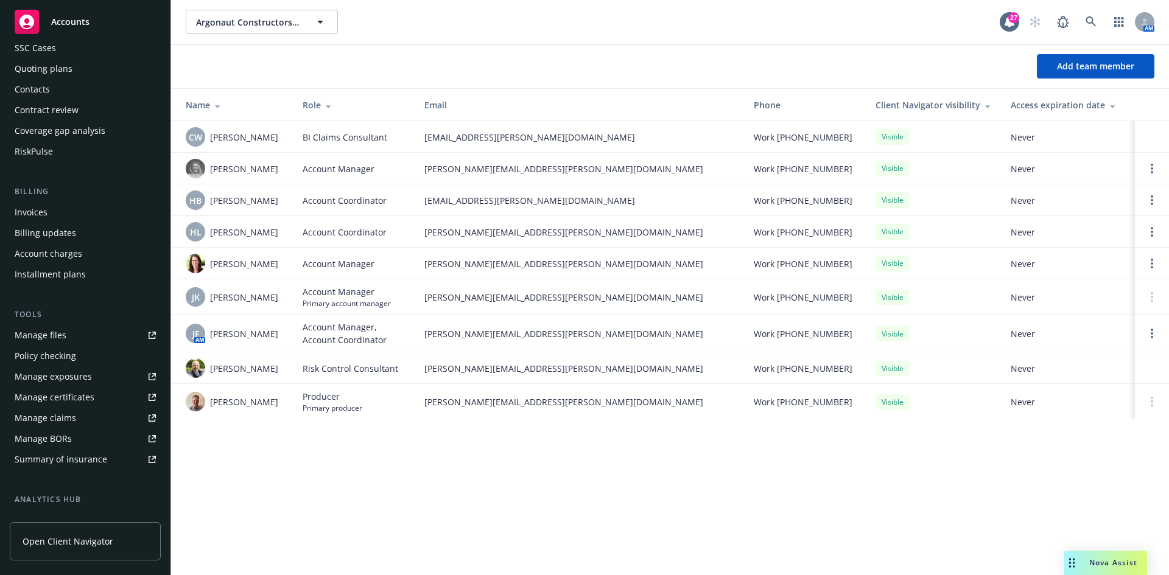
scroll to position [77, 0]
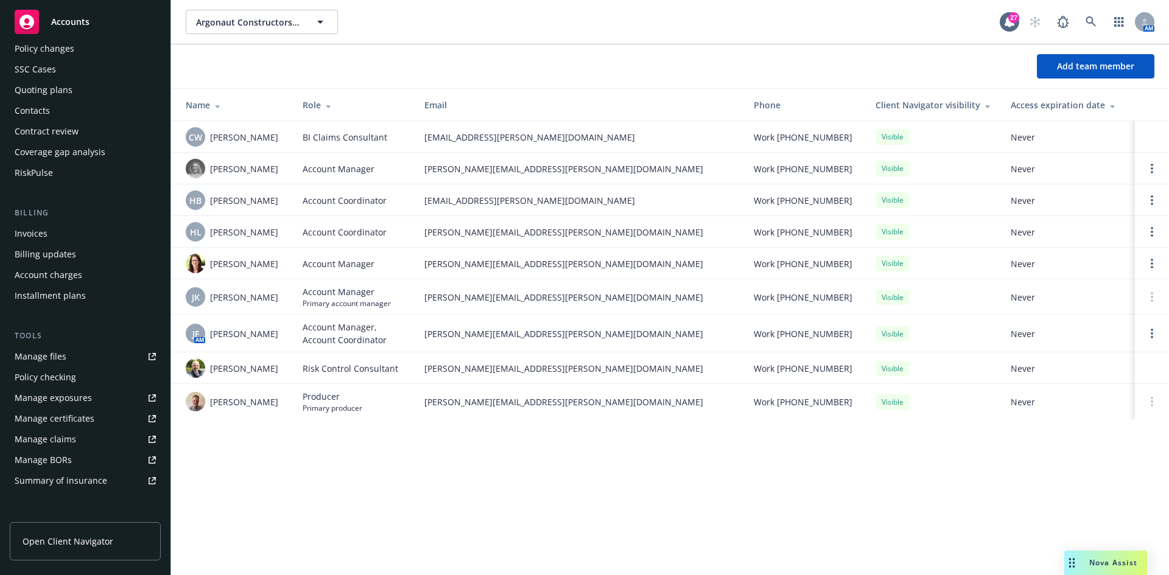
click at [37, 237] on div "Invoices" at bounding box center [31, 233] width 33 height 19
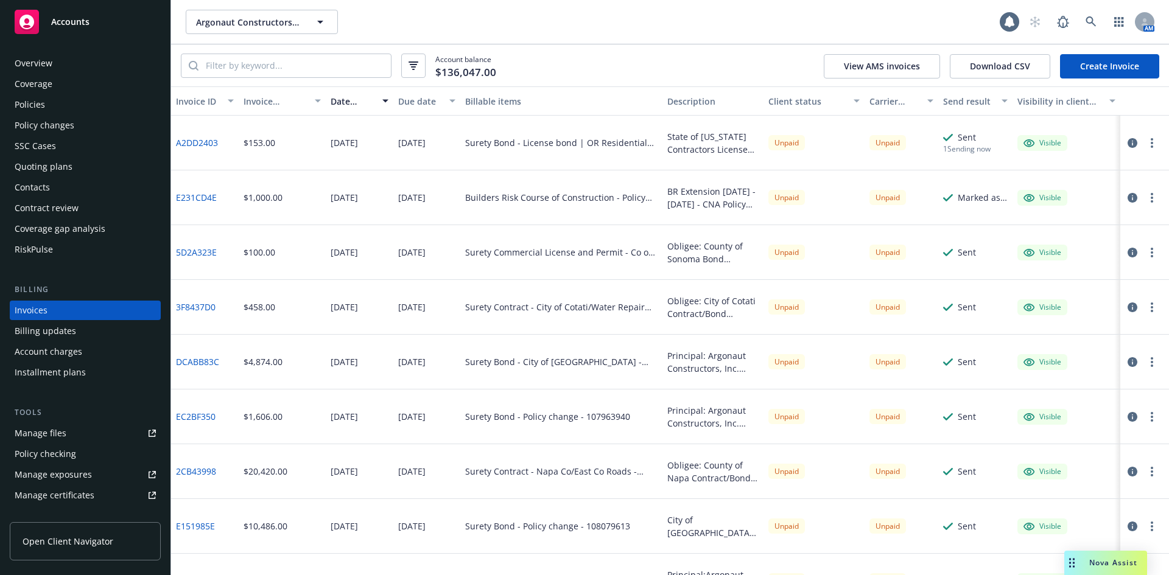
scroll to position [4, 0]
click at [35, 180] on div "Contacts" at bounding box center [32, 183] width 35 height 19
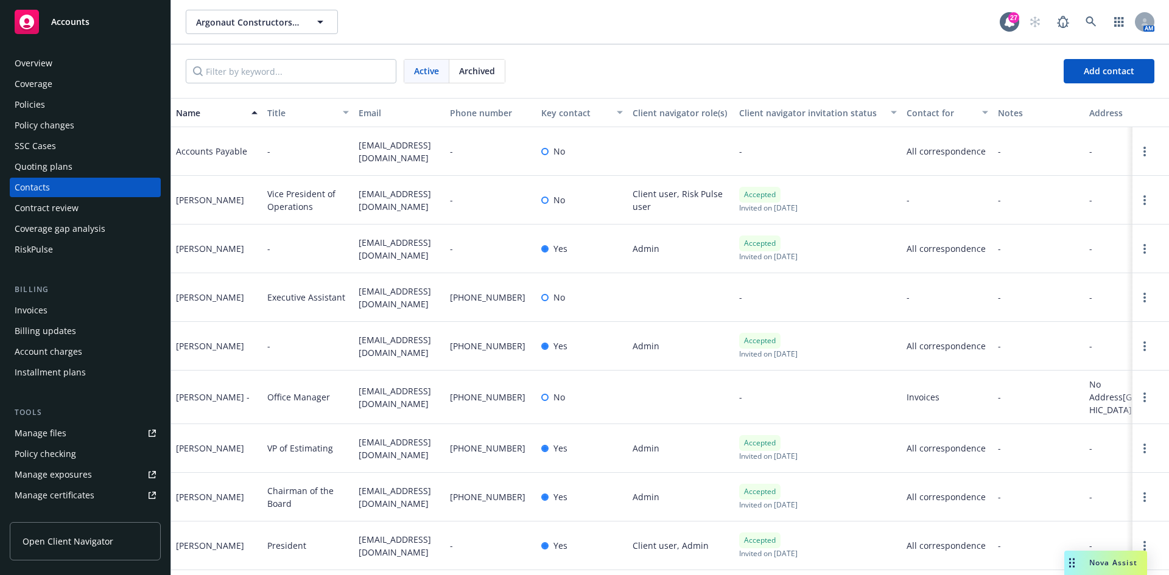
click at [61, 308] on div "Invoices" at bounding box center [85, 310] width 141 height 19
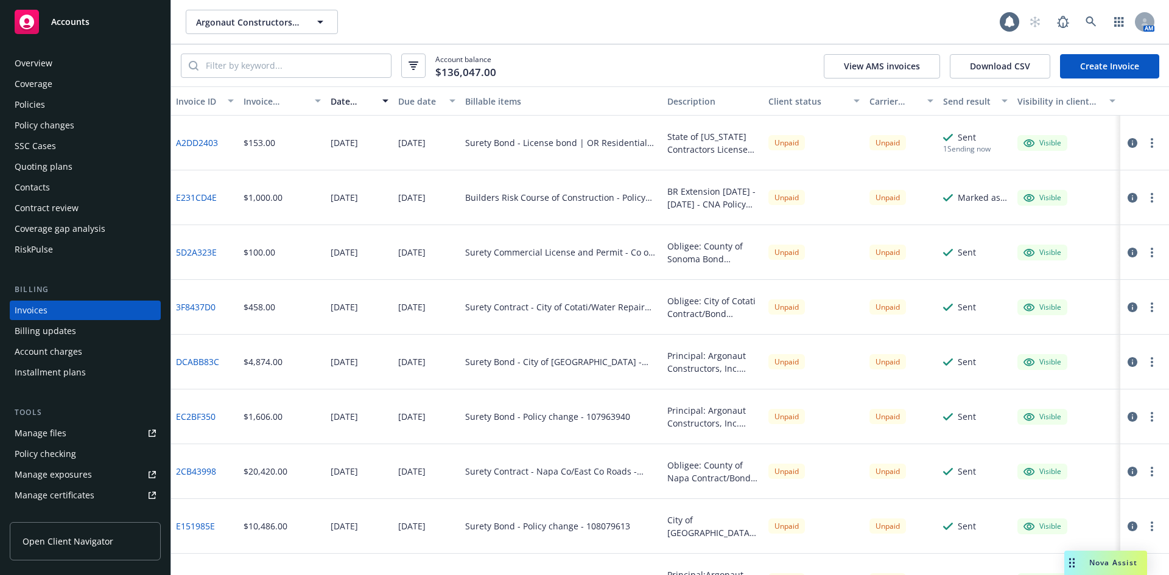
scroll to position [4, 0]
click at [345, 60] on input "search" at bounding box center [294, 65] width 192 height 23
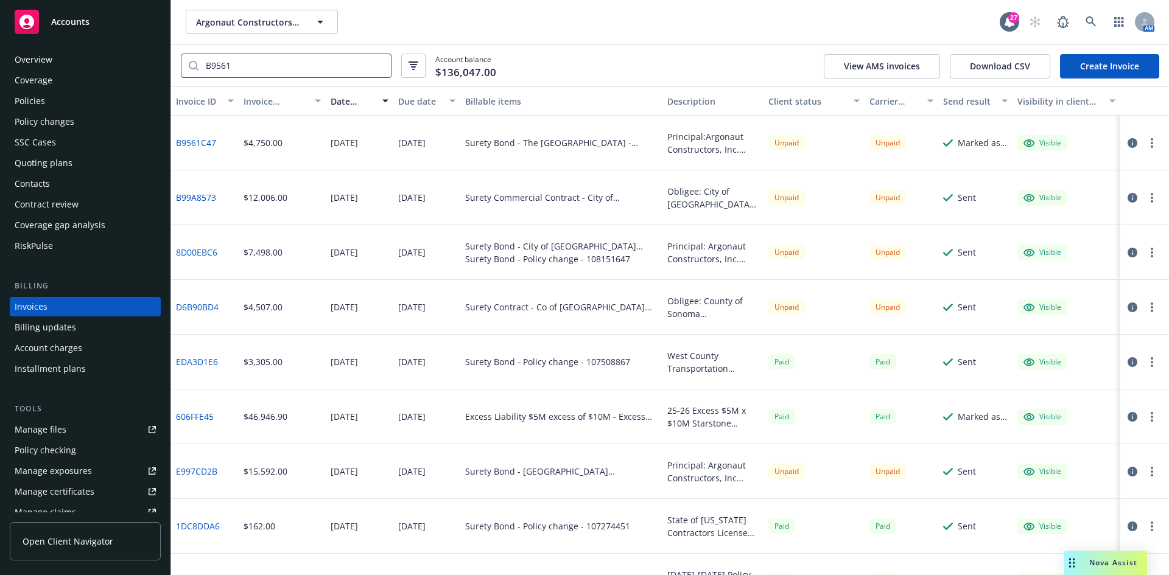
type input "B9561"
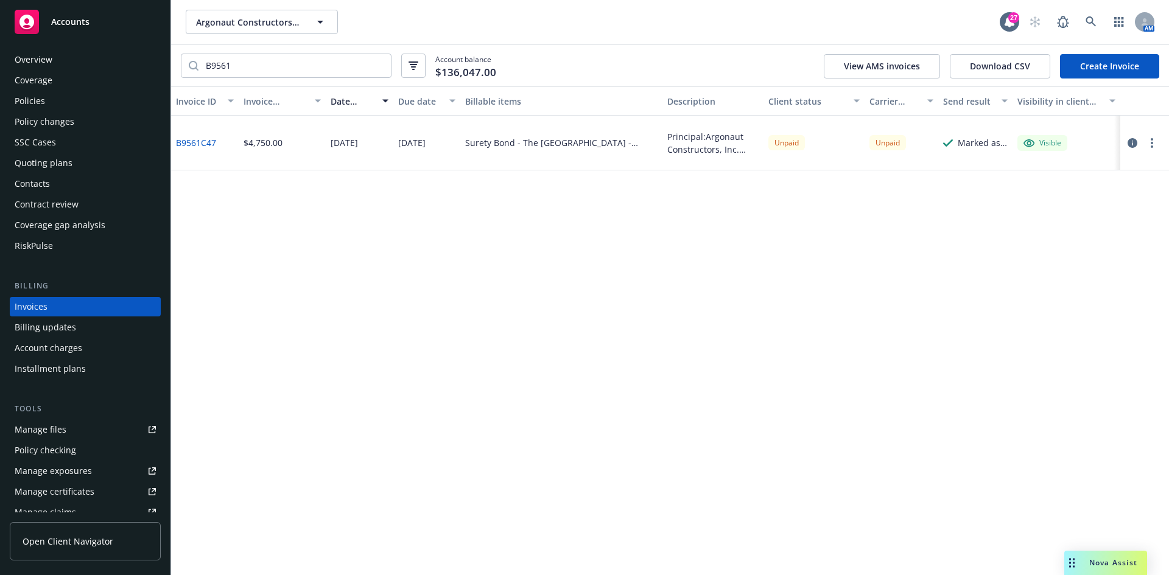
click at [58, 98] on div "Policies" at bounding box center [85, 100] width 141 height 19
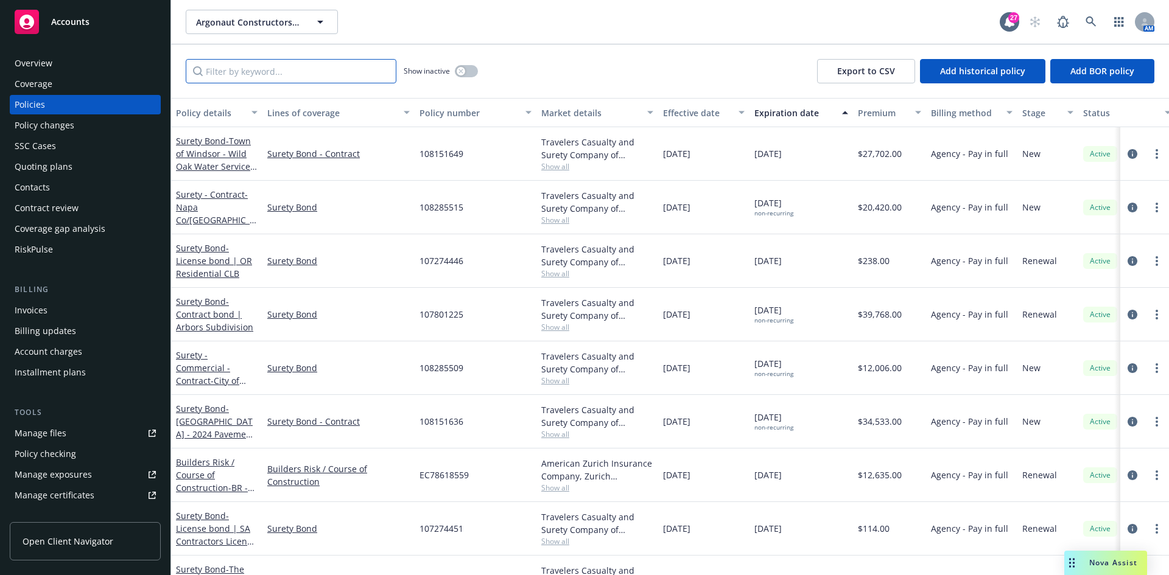
click at [275, 71] on input "Filter by keyword..." at bounding box center [291, 71] width 211 height 24
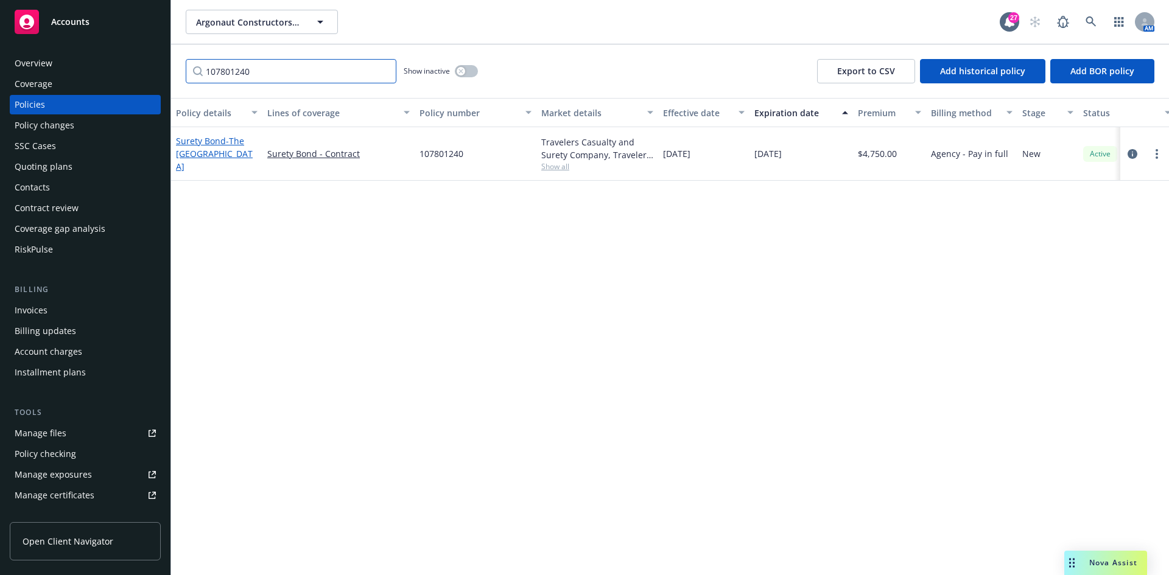
type input "107801240"
click at [197, 155] on span "- The CA State University" at bounding box center [214, 153] width 77 height 37
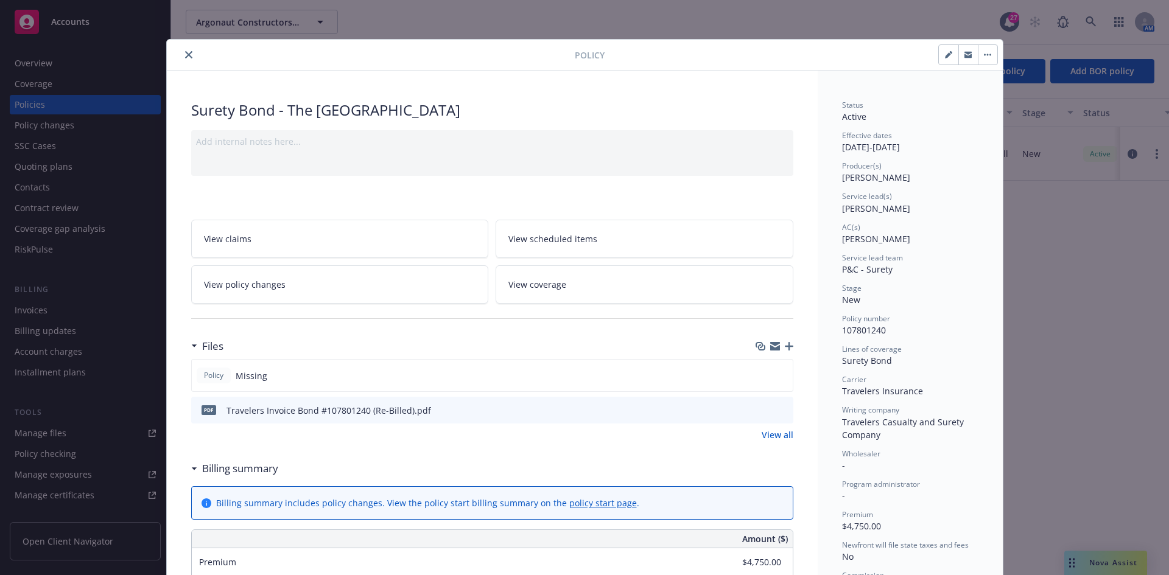
drag, startPoint x: 178, startPoint y: 55, endPoint x: 139, endPoint y: 55, distance: 39.0
click at [181, 55] on button "close" at bounding box center [188, 54] width 15 height 15
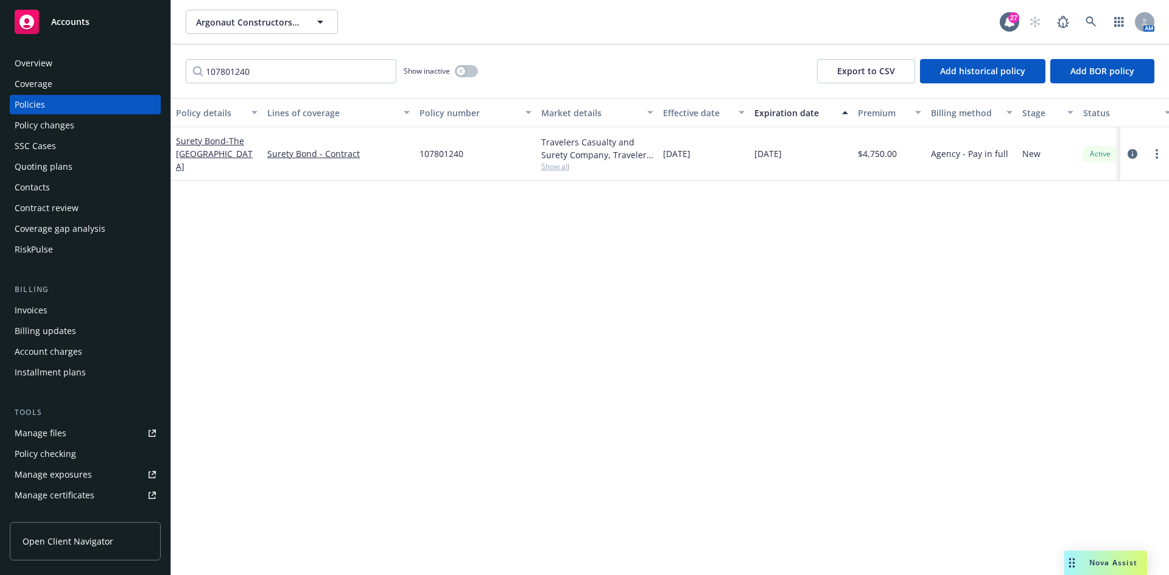
click at [86, 18] on span "Accounts" at bounding box center [70, 22] width 38 height 10
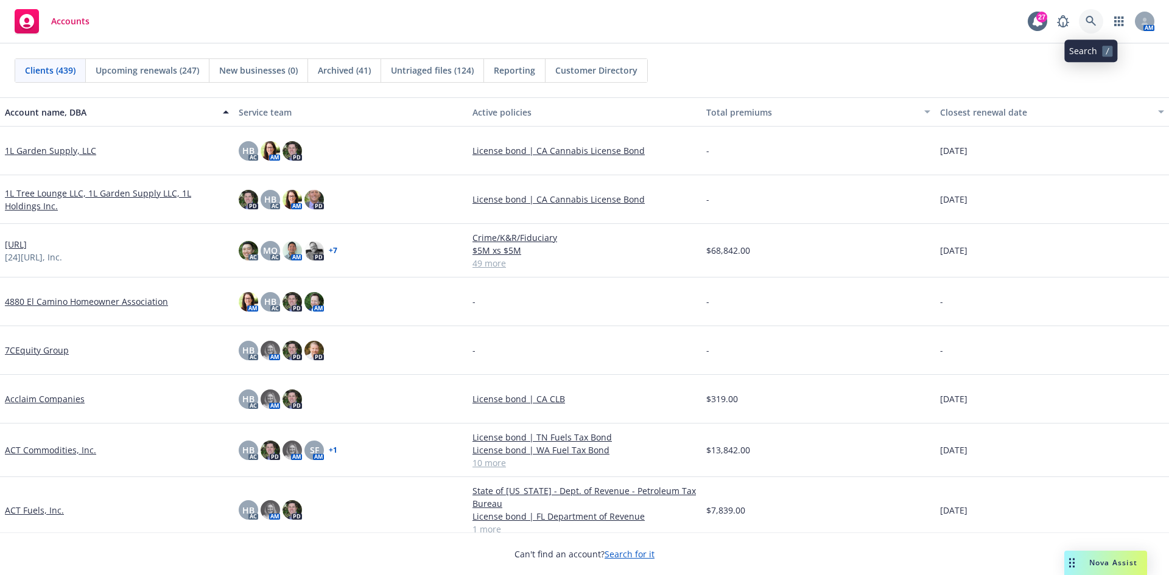
click at [1086, 19] on icon at bounding box center [1090, 21] width 10 height 10
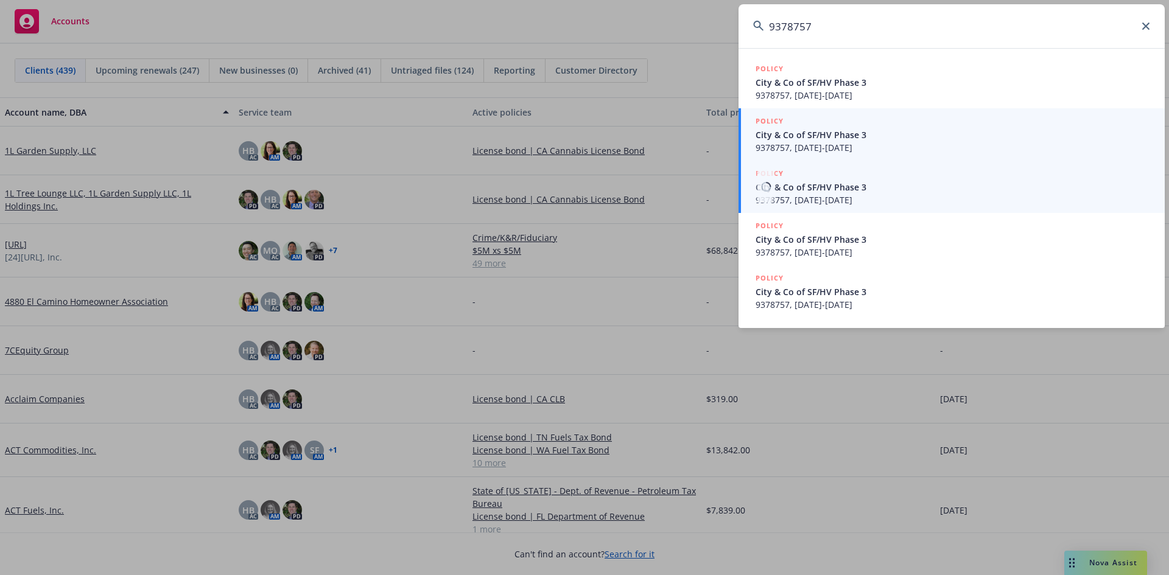
type input "9378757"
click at [796, 135] on span "City & Co of SF/HV Phase 3" at bounding box center [952, 134] width 394 height 13
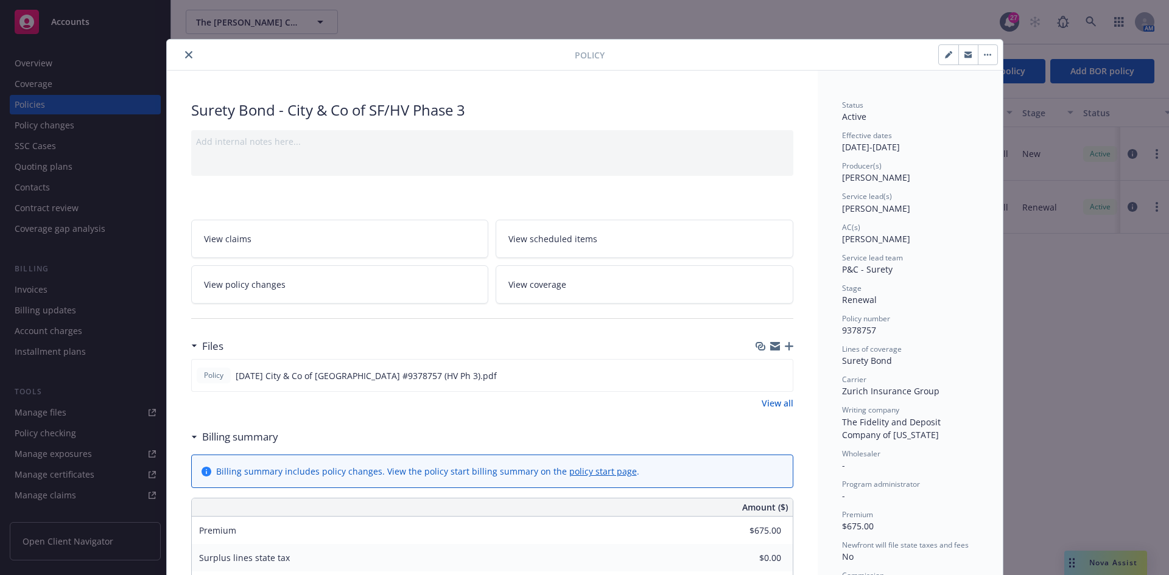
click at [191, 54] on button "close" at bounding box center [188, 54] width 15 height 15
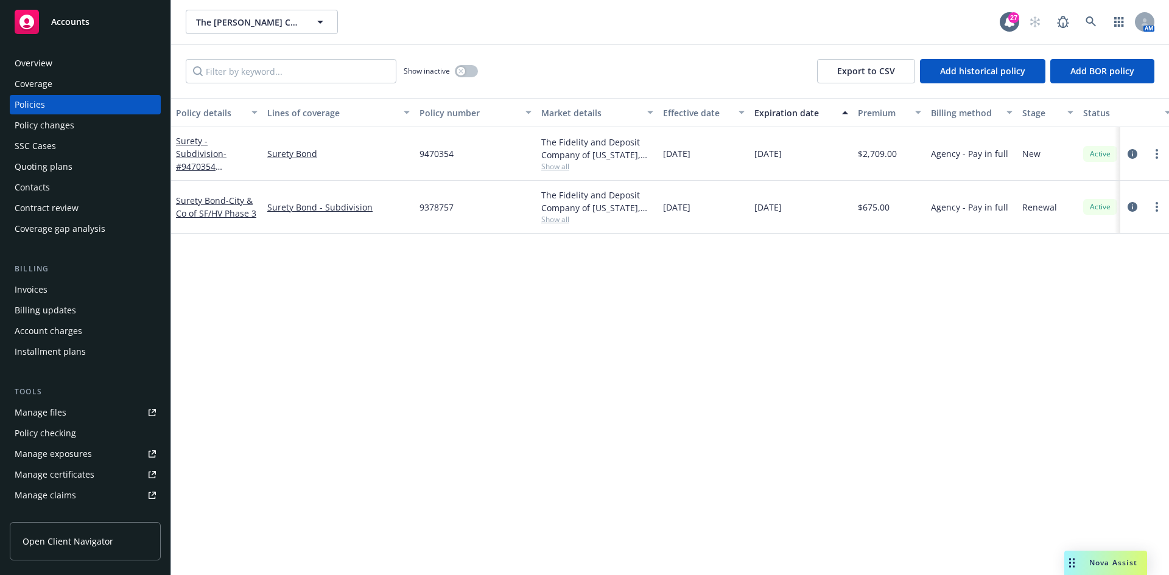
click at [46, 295] on div "Invoices" at bounding box center [31, 289] width 33 height 19
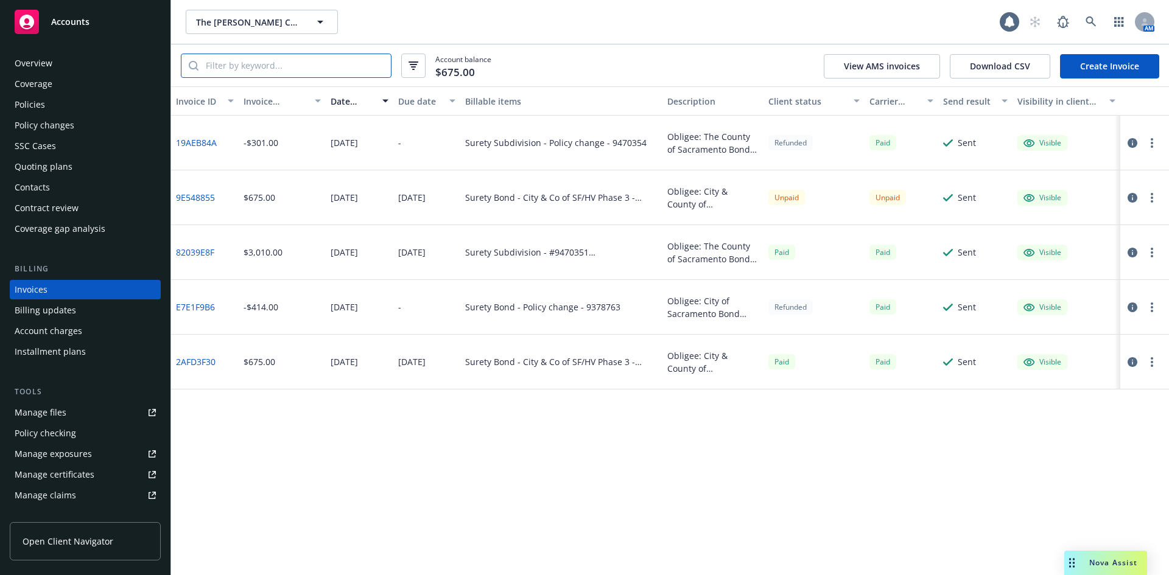
click at [348, 70] on input "search" at bounding box center [294, 65] width 192 height 23
paste input "9378757"
type input "9378757"
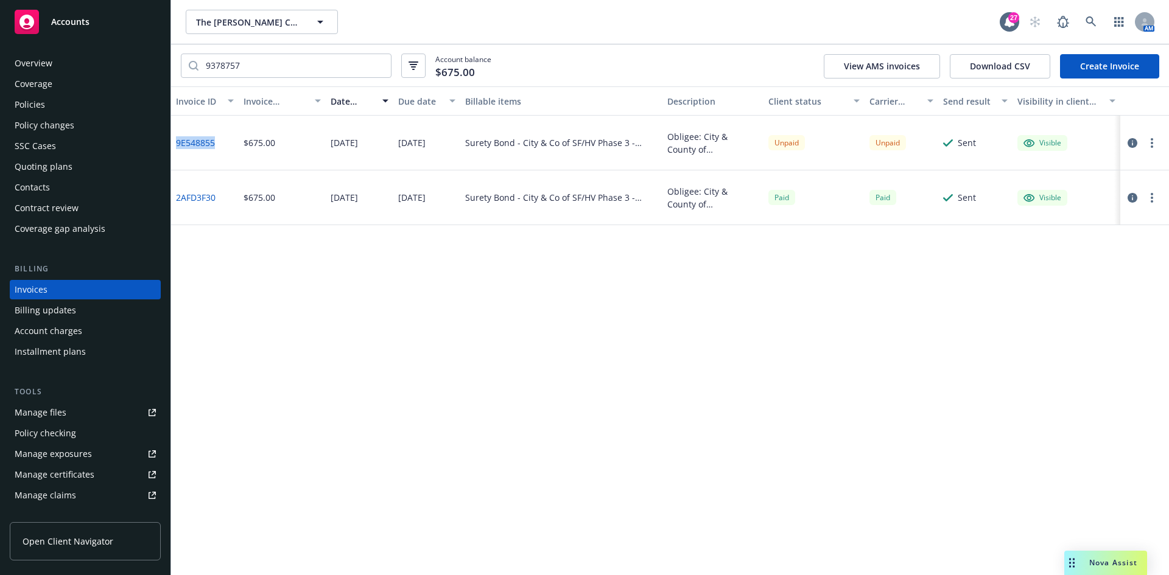
drag, startPoint x: 217, startPoint y: 147, endPoint x: 174, endPoint y: 148, distance: 42.6
click at [174, 148] on div "9E548855" at bounding box center [205, 143] width 68 height 55
copy link "9E548855"
